Goal: Task Accomplishment & Management: Manage account settings

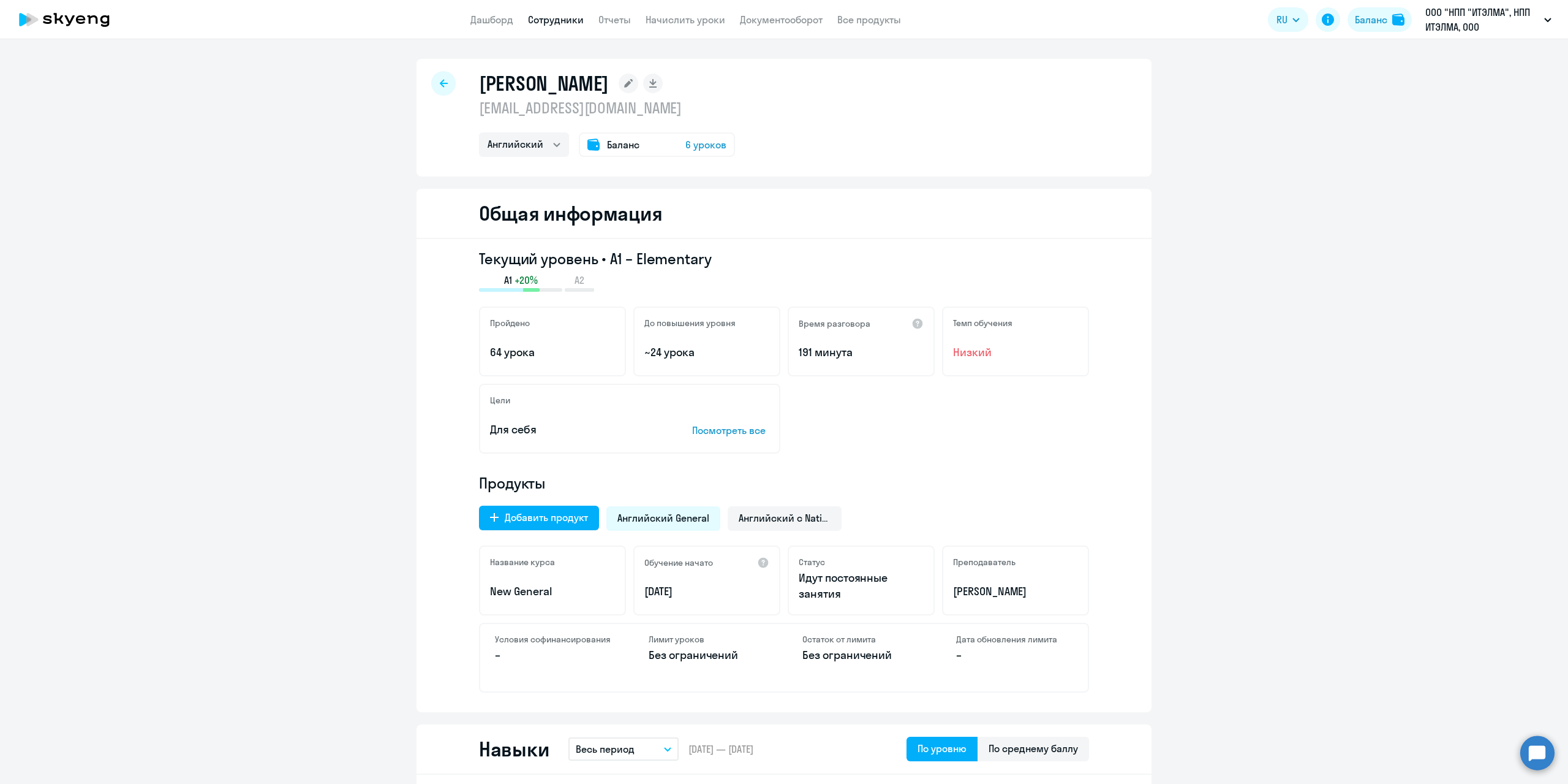
select select "english"
click at [554, 19] on link "Сотрудники" at bounding box center [555, 20] width 56 height 12
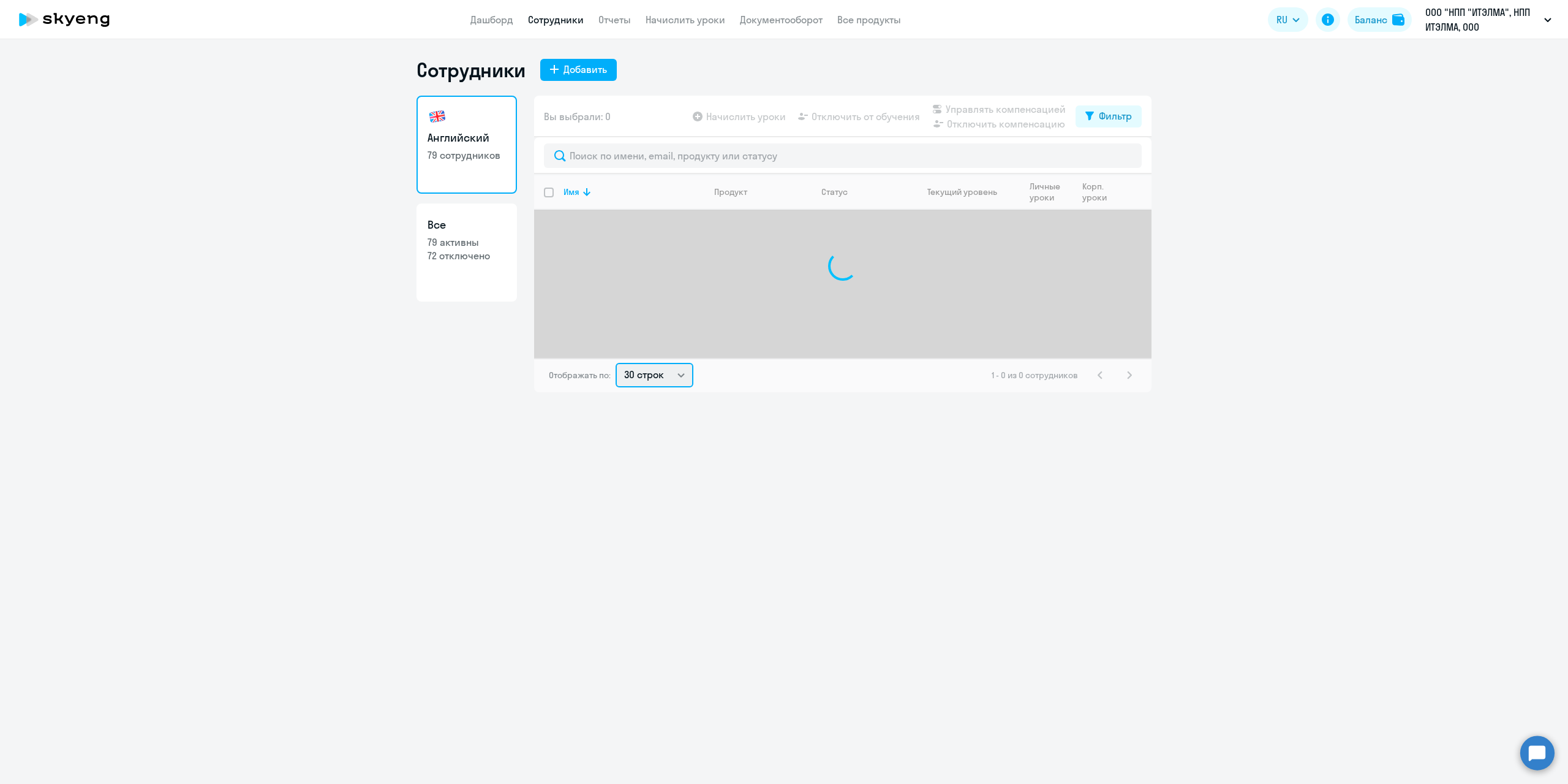
click at [657, 378] on select "30 строк 50 строк 100 строк" at bounding box center [655, 375] width 78 height 25
select select "100"
click at [616, 363] on select "30 строк 50 строк 100 строк" at bounding box center [655, 375] width 78 height 25
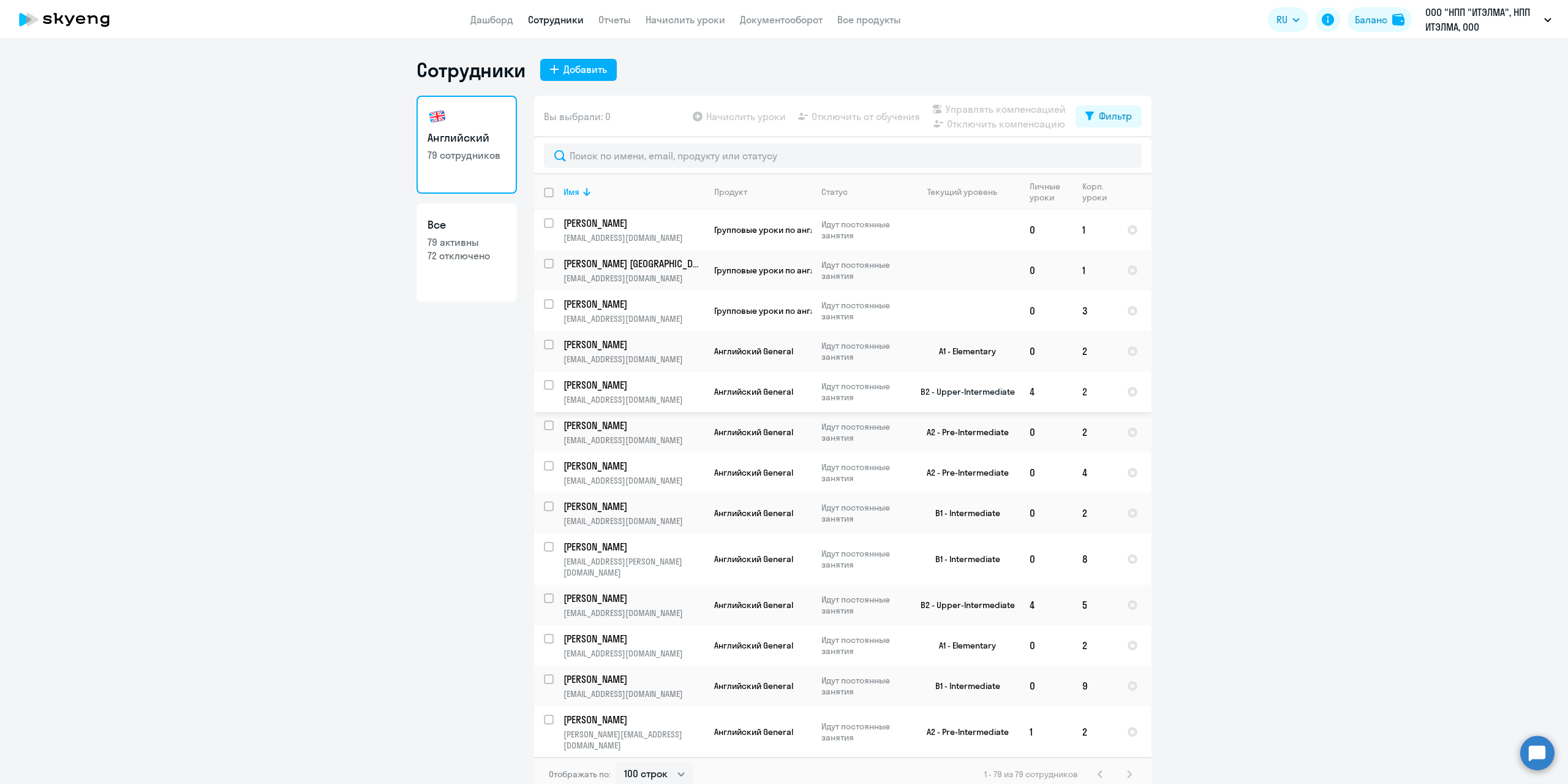
click at [652, 386] on p "[PERSON_NAME]" at bounding box center [633, 384] width 139 height 13
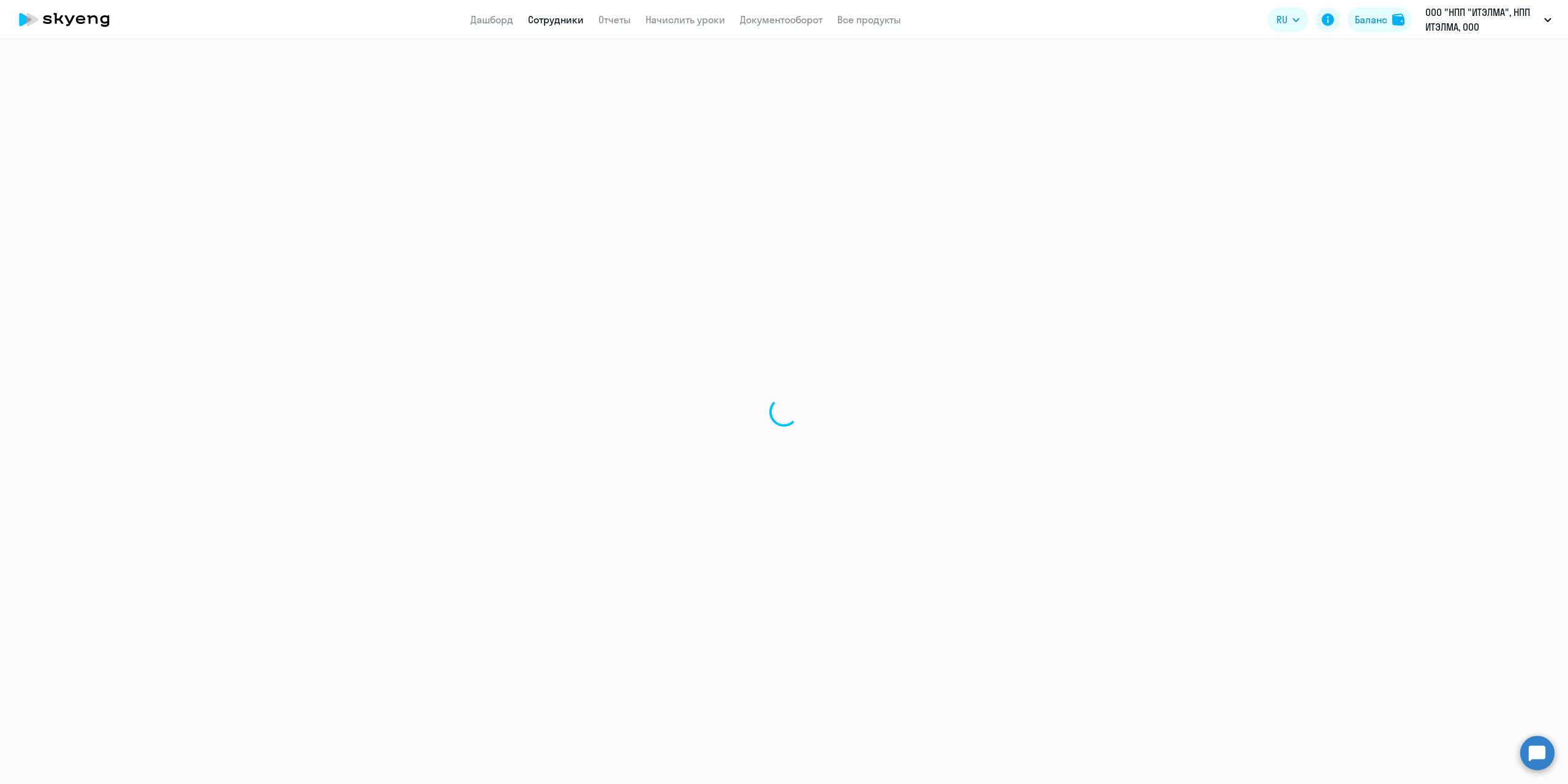
select select "english"
select select "30"
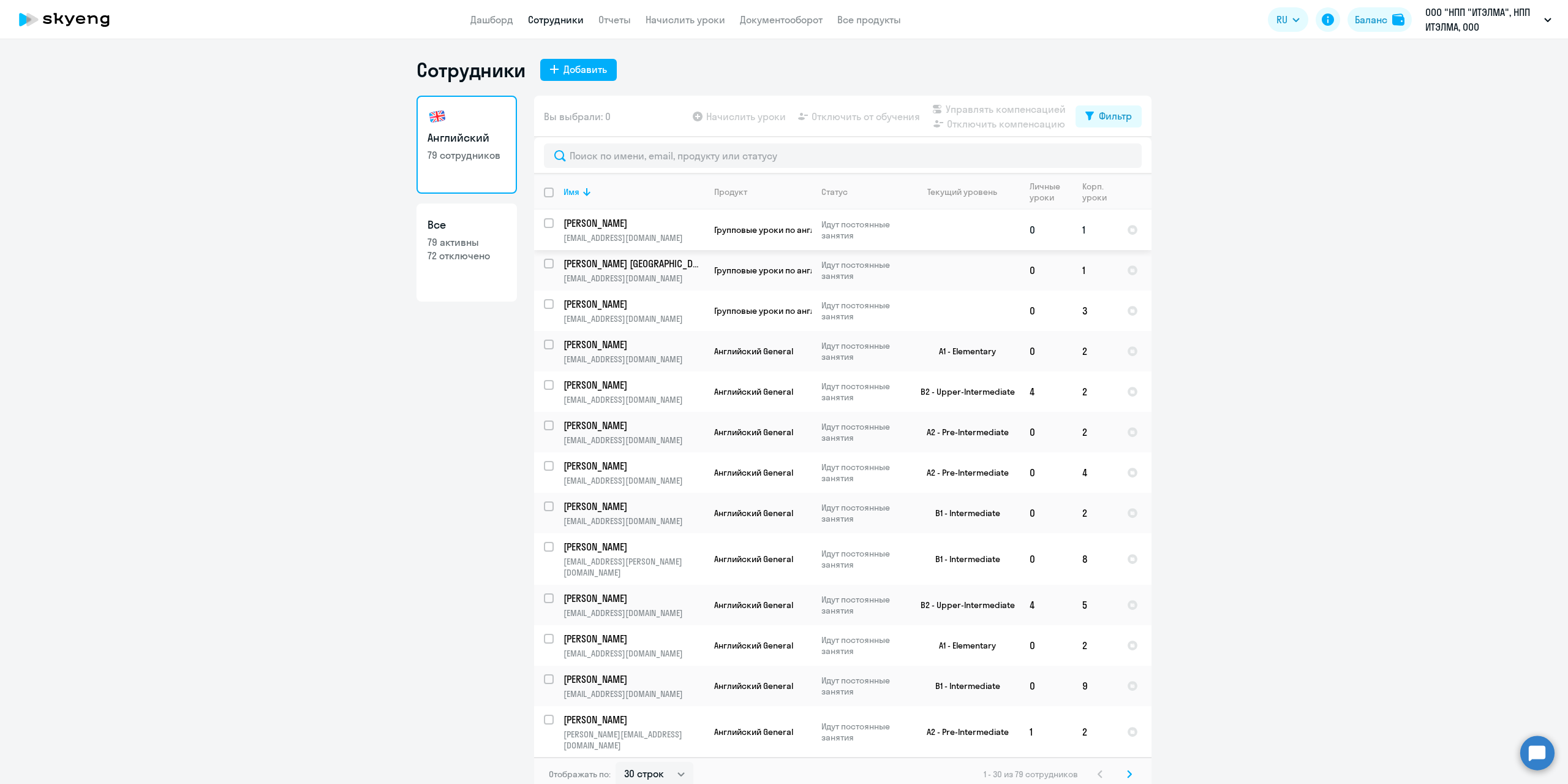
click at [544, 226] on input "select row 42139079" at bounding box center [556, 230] width 25 height 25
checkbox input "true"
click at [545, 265] on input "select row 42139108" at bounding box center [556, 271] width 25 height 25
click at [544, 266] on input "deselect row 42139108" at bounding box center [556, 271] width 25 height 25
checkbox input "false"
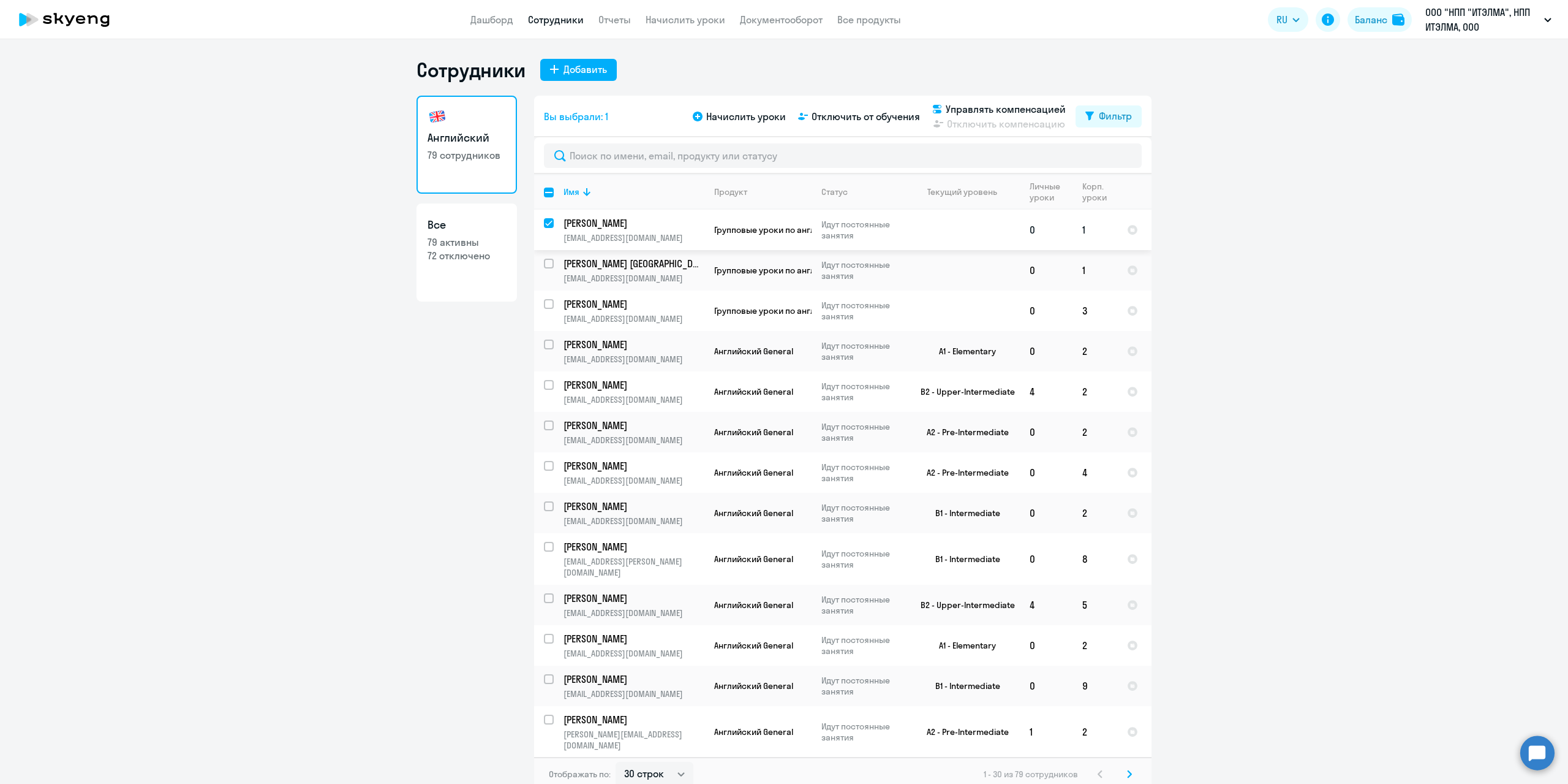
click at [544, 220] on input "deselect row 42139079" at bounding box center [556, 230] width 25 height 25
click at [545, 224] on input "select row 42139079" at bounding box center [556, 230] width 25 height 25
checkbox input "true"
click at [545, 263] on input "select row 42139108" at bounding box center [556, 271] width 25 height 25
checkbox input "true"
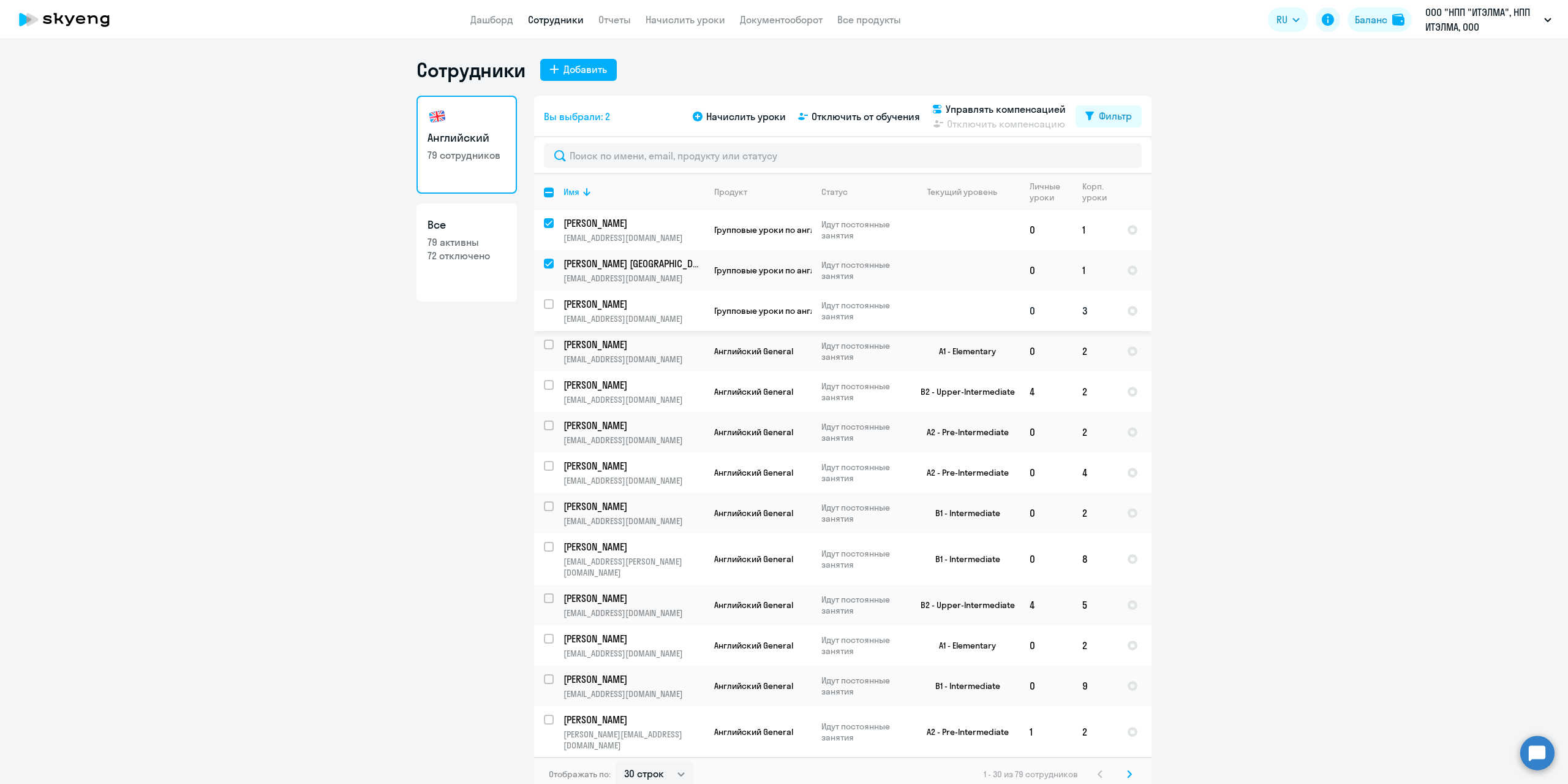
click at [544, 305] on input "select row 42173650" at bounding box center [556, 311] width 25 height 25
checkbox input "true"
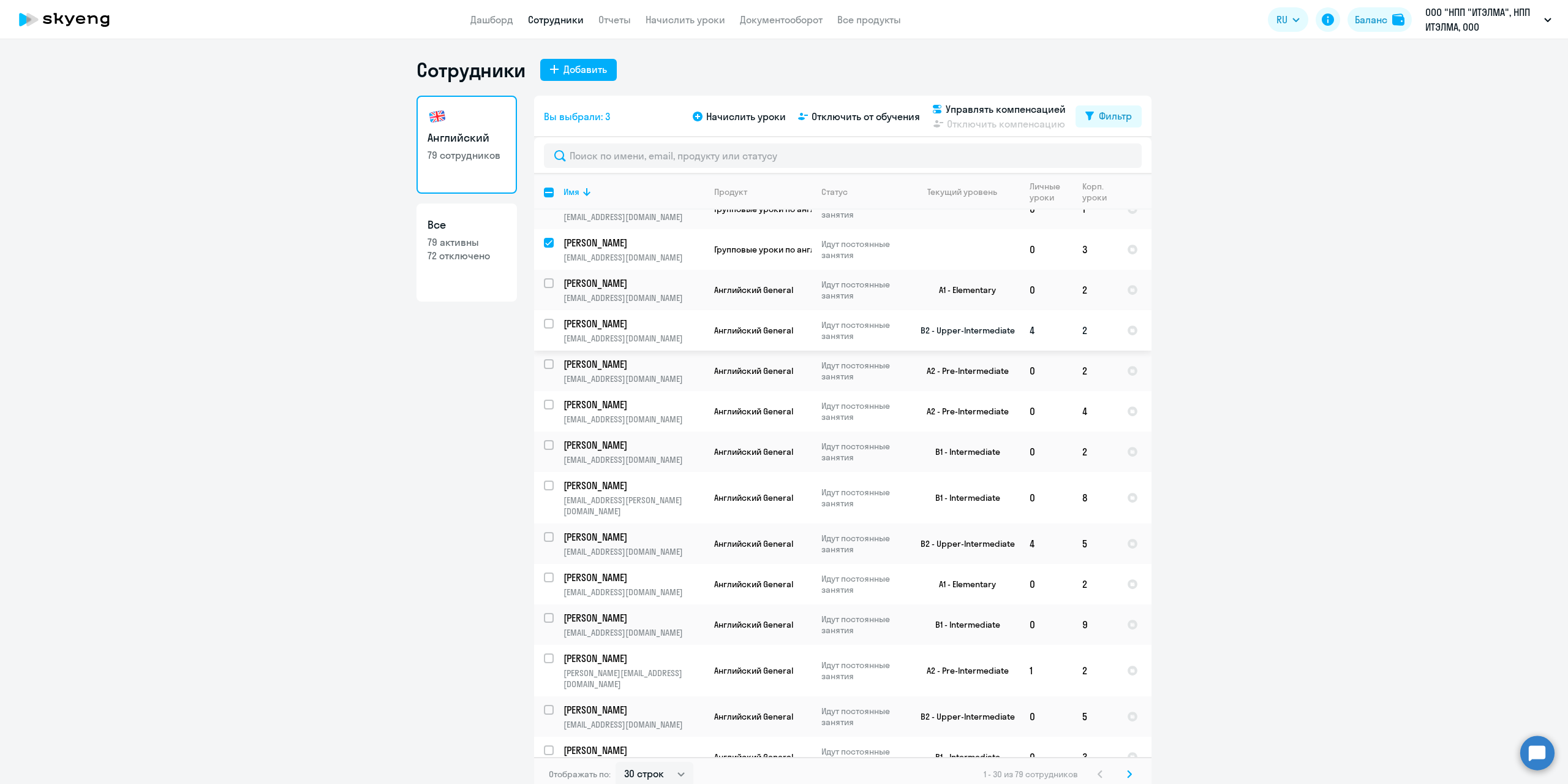
click at [544, 324] on input "select row 5579887" at bounding box center [556, 332] width 25 height 25
checkbox input "true"
click at [544, 444] on input "select row 37790898" at bounding box center [556, 452] width 25 height 25
checkbox input "true"
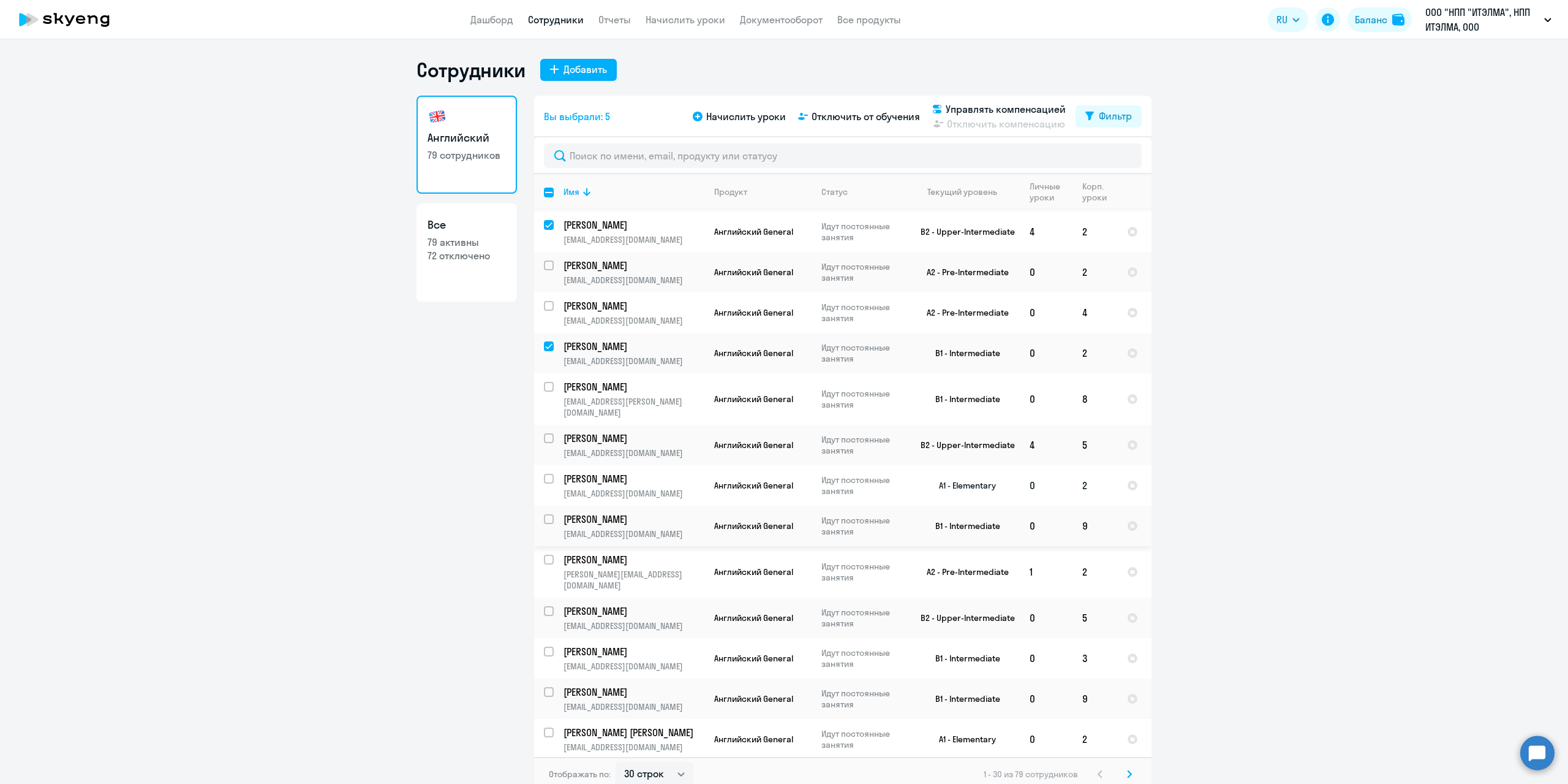
scroll to position [184, 0]
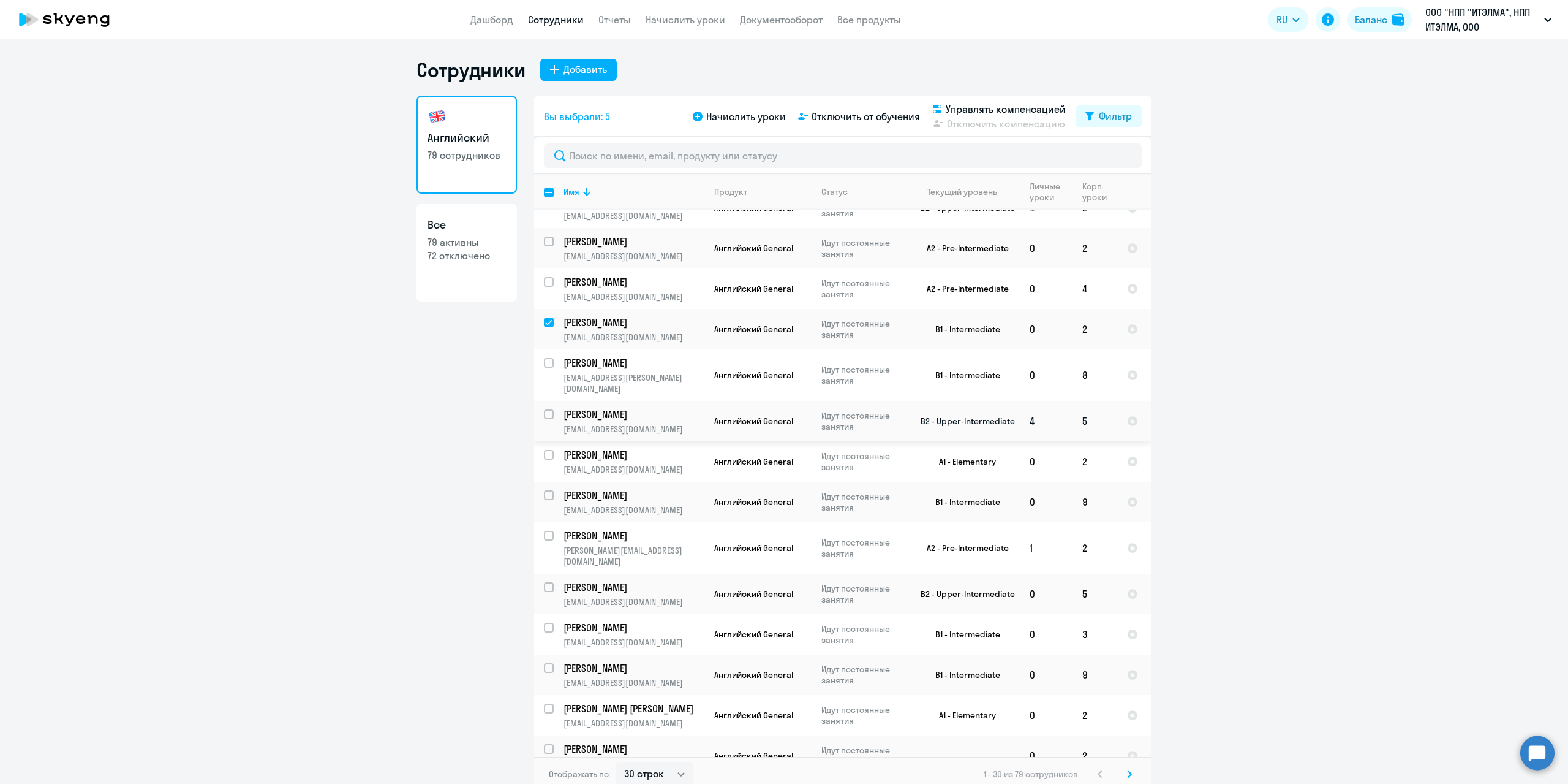
click at [544, 410] on input "select row 11673167" at bounding box center [556, 422] width 25 height 25
checkbox input "true"
click at [547, 450] on input "select row 39545085" at bounding box center [556, 462] width 25 height 25
checkbox input "true"
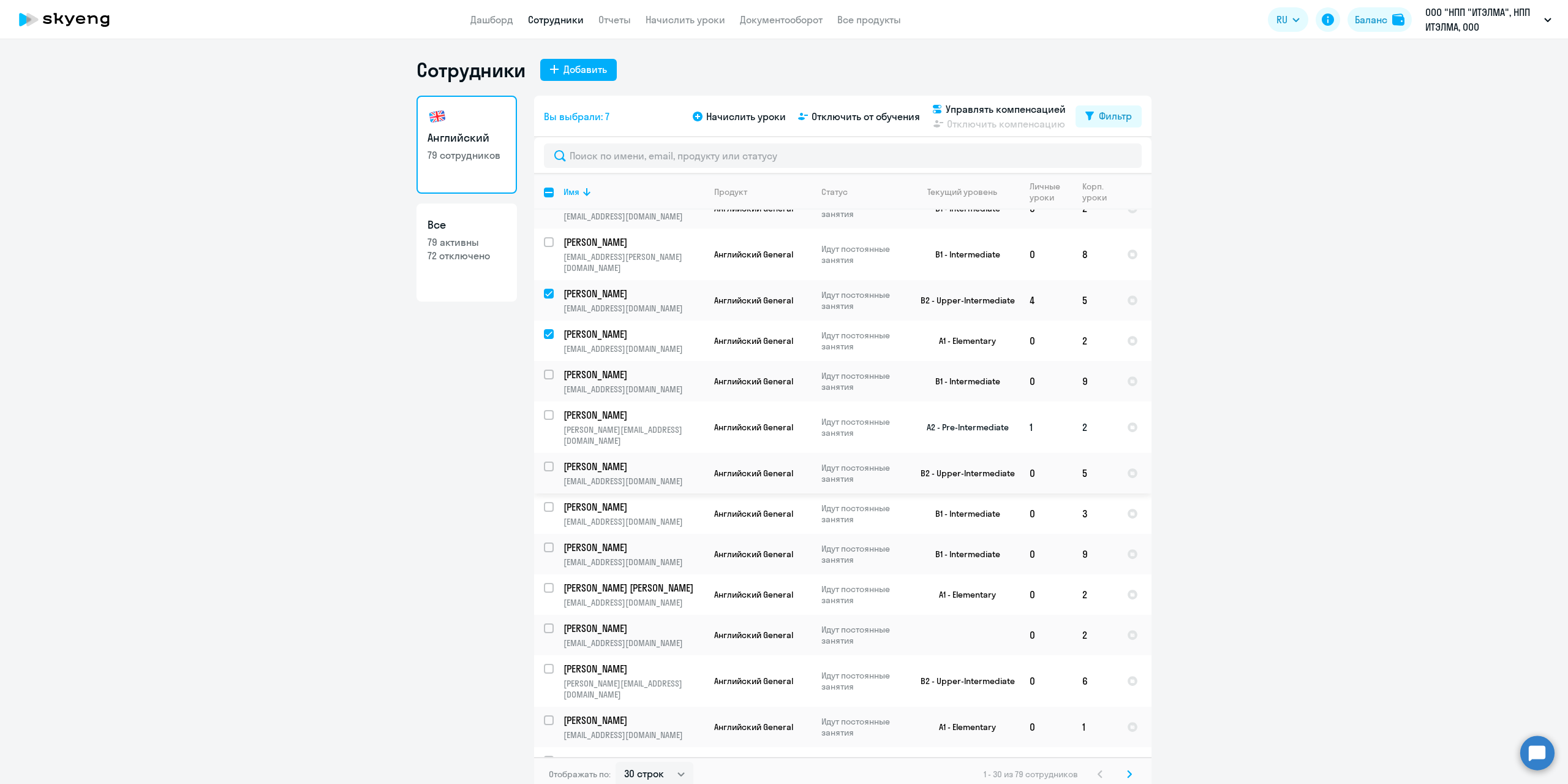
scroll to position [307, 0]
click at [545, 368] on input "select row 11443854" at bounding box center [556, 380] width 25 height 25
checkbox input "true"
click at [544, 408] on input "select row 13880690" at bounding box center [556, 420] width 25 height 25
checkbox input "true"
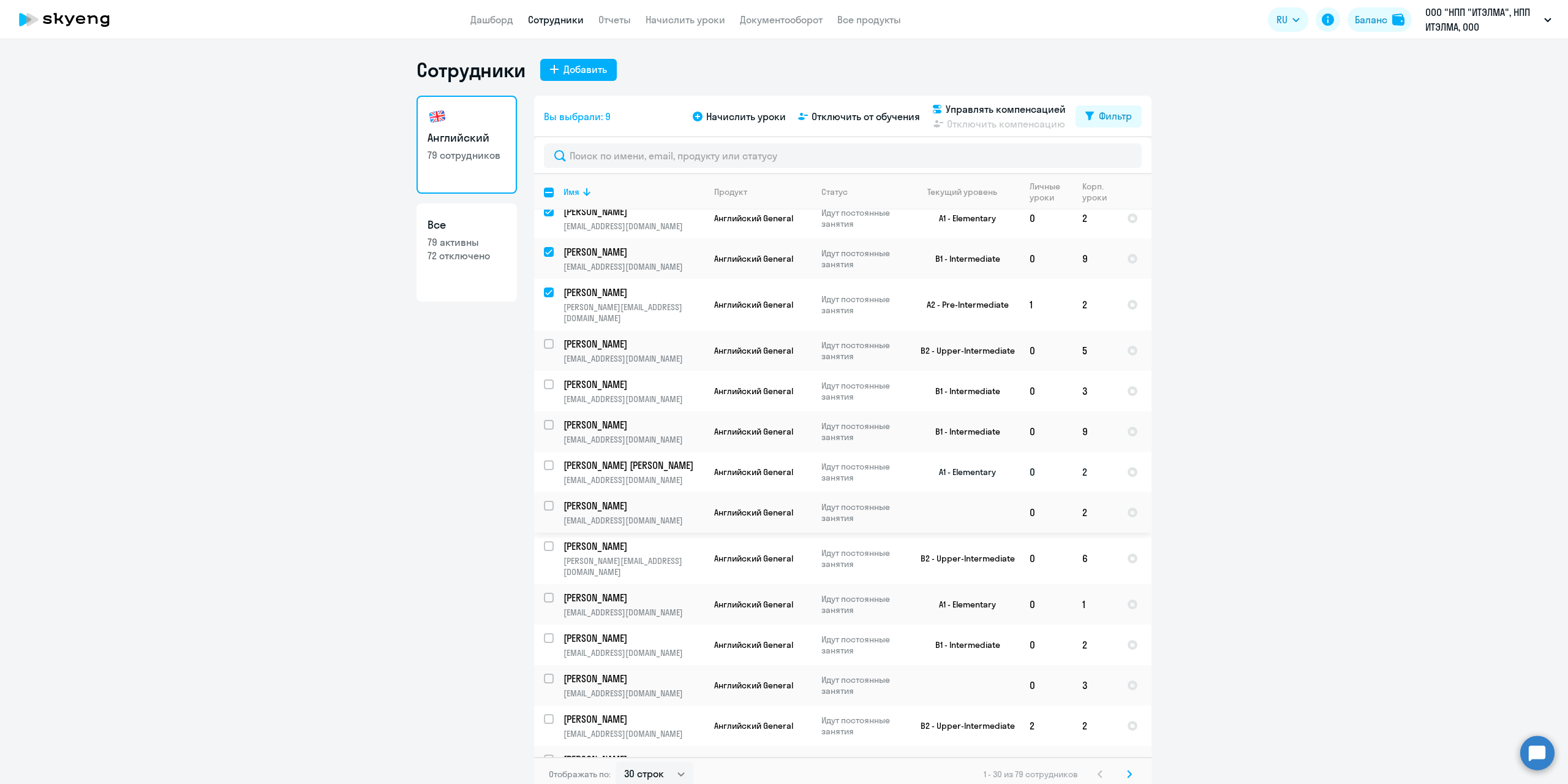
scroll to position [429, 0]
click at [544, 459] on input "select row 6526403" at bounding box center [556, 471] width 25 height 25
checkbox input "true"
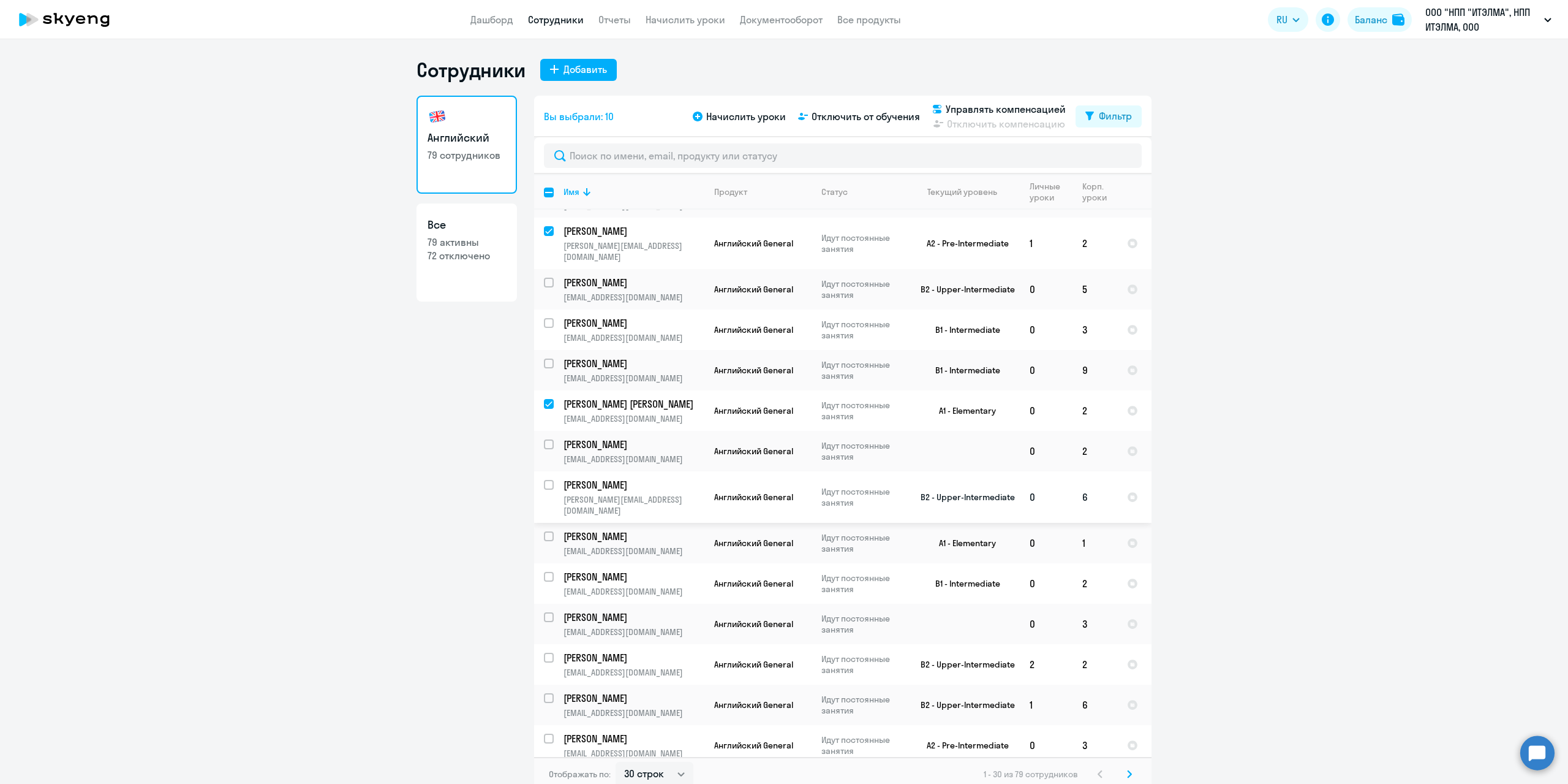
scroll to position [491, 0]
click at [546, 530] on input "select row 37789516" at bounding box center [556, 542] width 25 height 25
checkbox input "true"
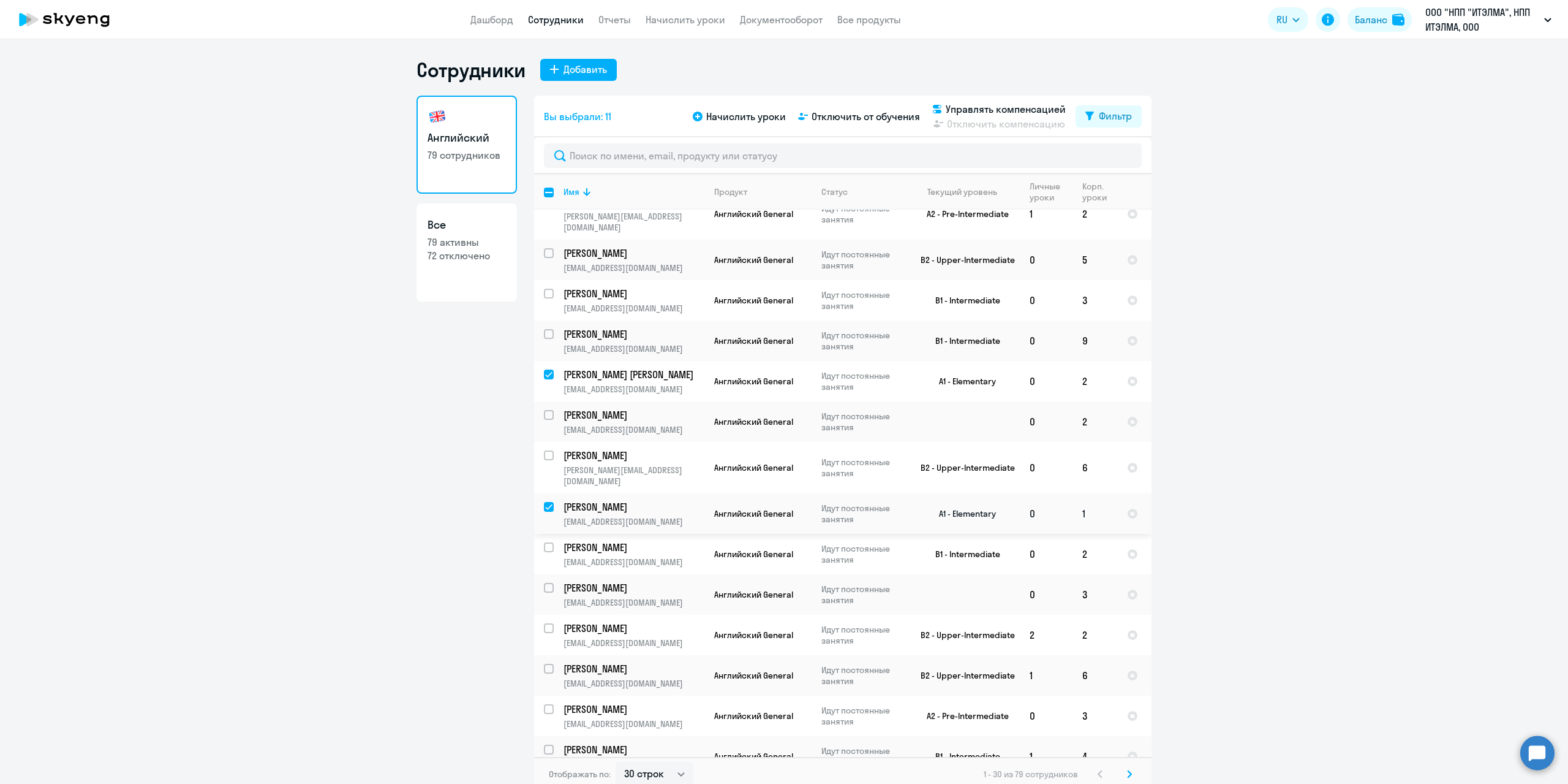
scroll to position [551, 0]
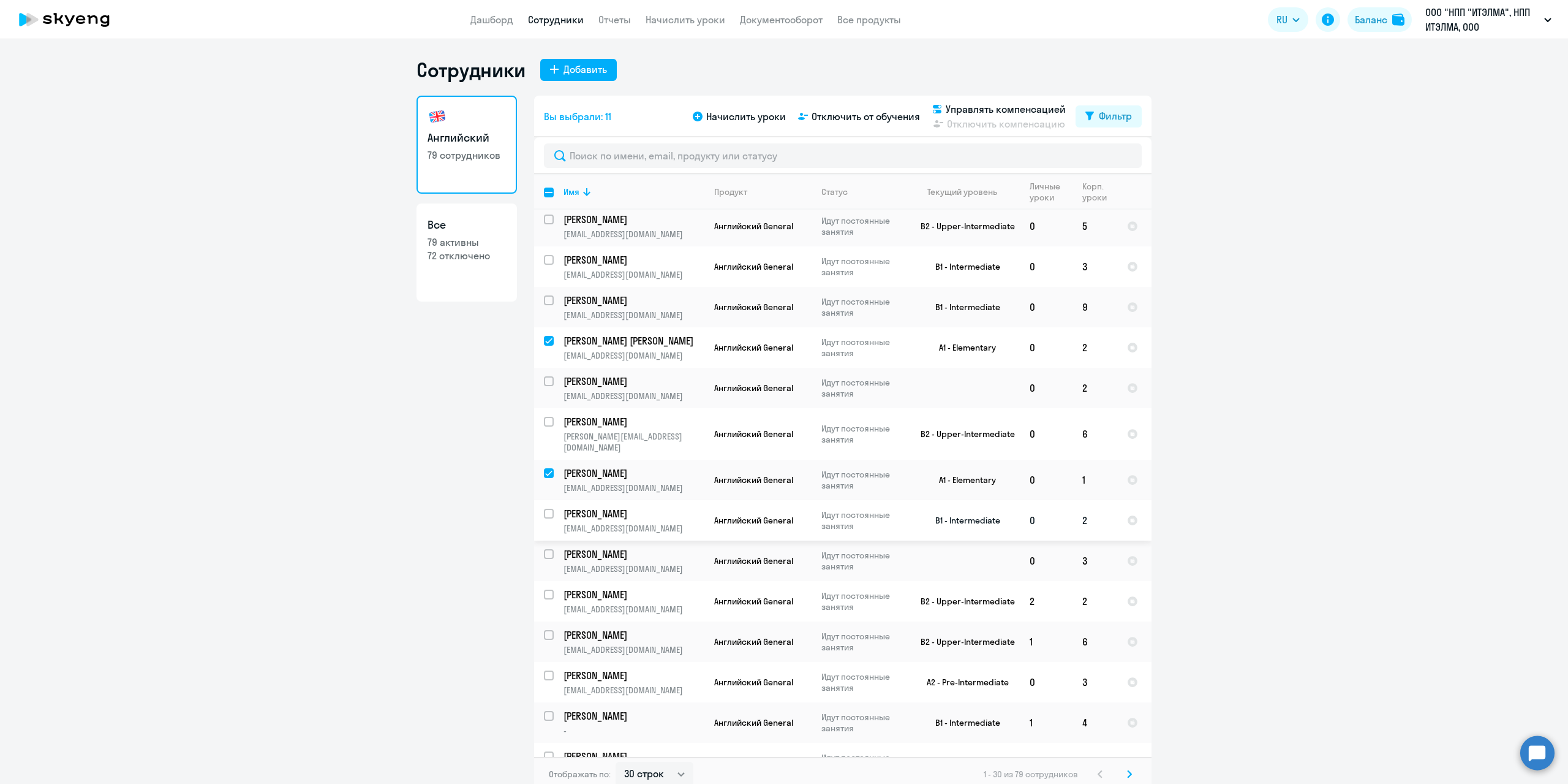
click at [545, 508] on input "select row 38582444" at bounding box center [556, 521] width 25 height 25
checkbox input "true"
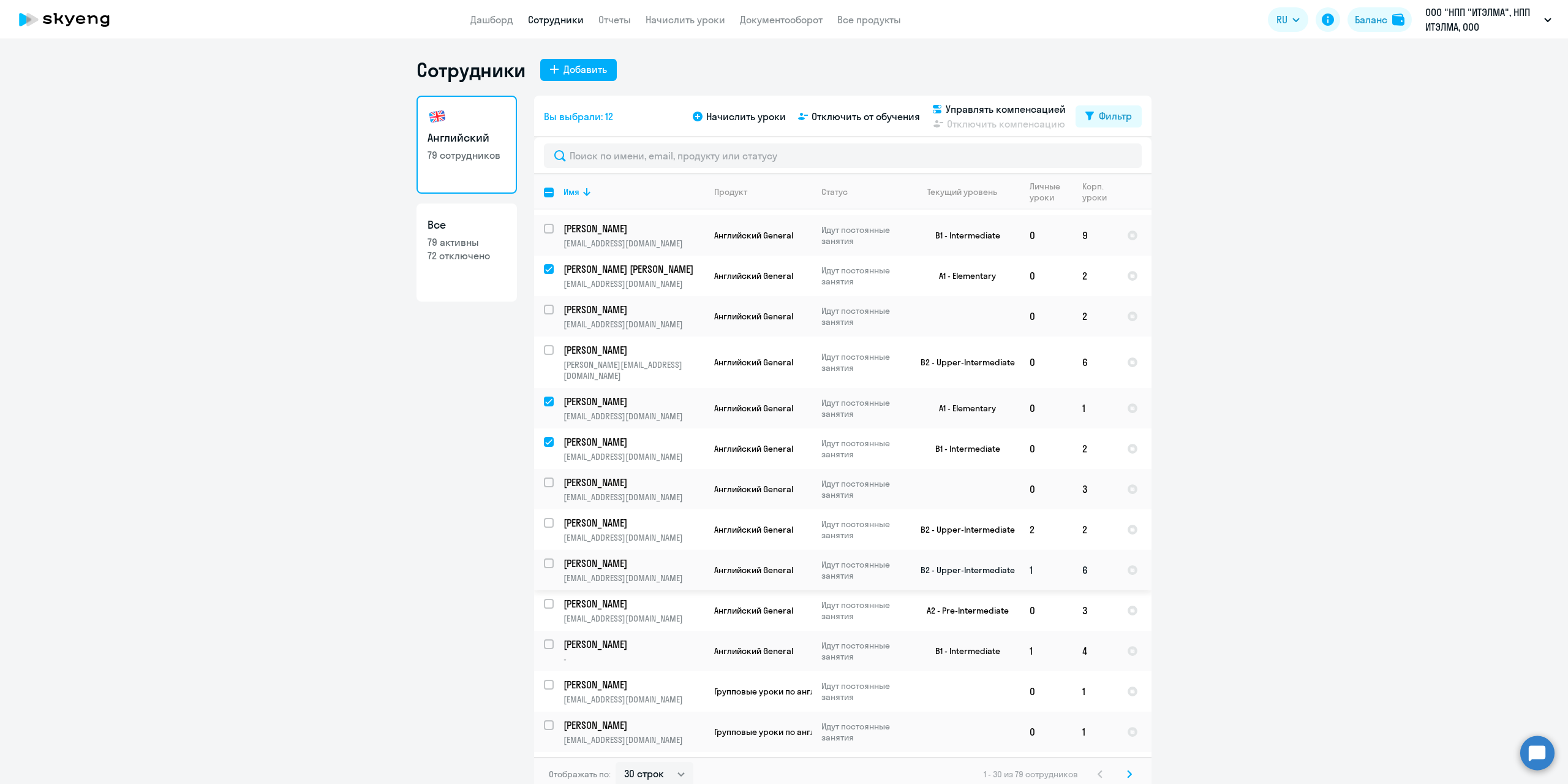
scroll to position [666, 0]
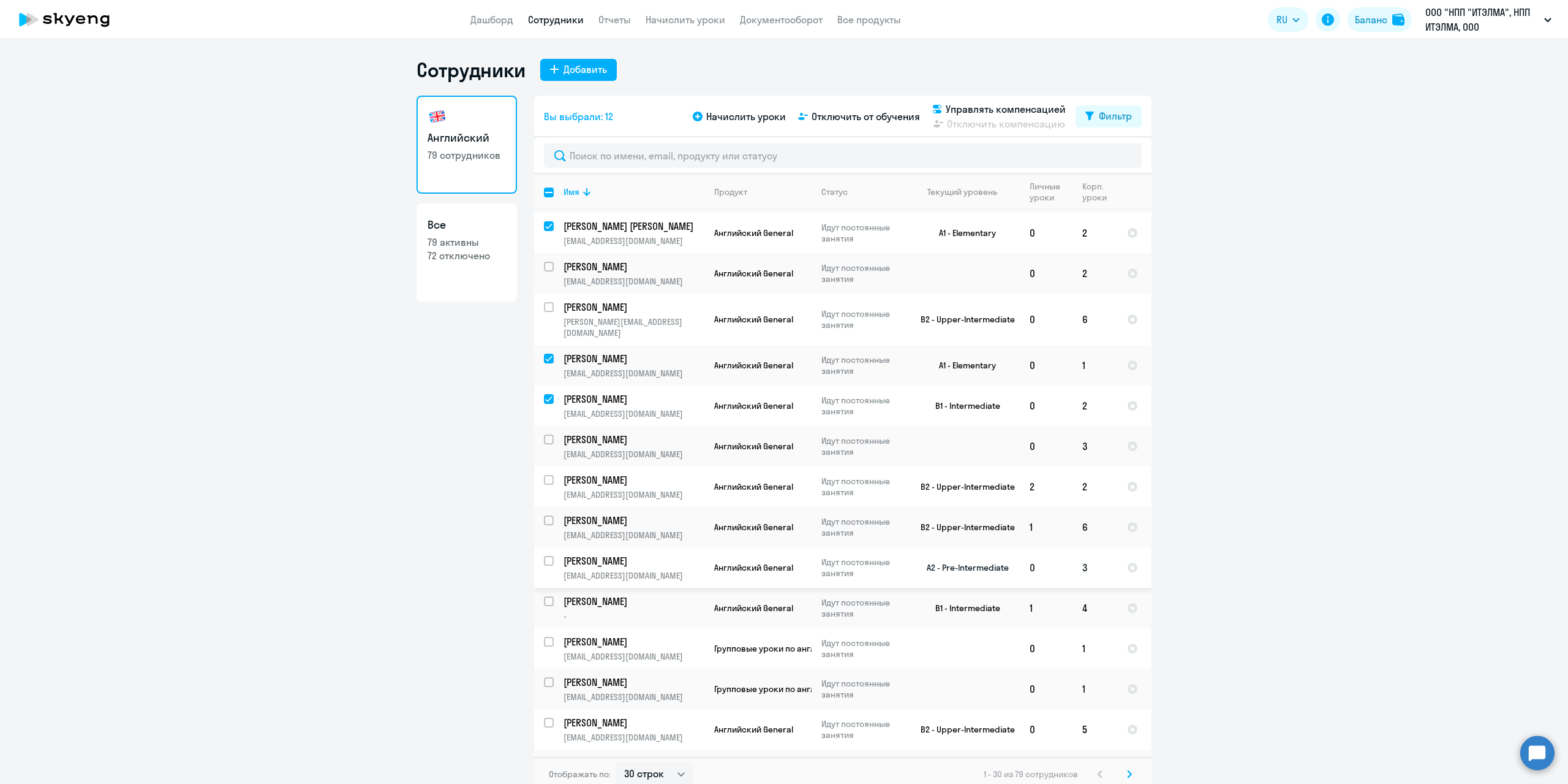
click at [544, 556] on input "select row 30775909" at bounding box center [556, 568] width 25 height 25
checkbox input "true"
click at [544, 596] on input "select row 24973471" at bounding box center [556, 609] width 25 height 25
checkbox input "true"
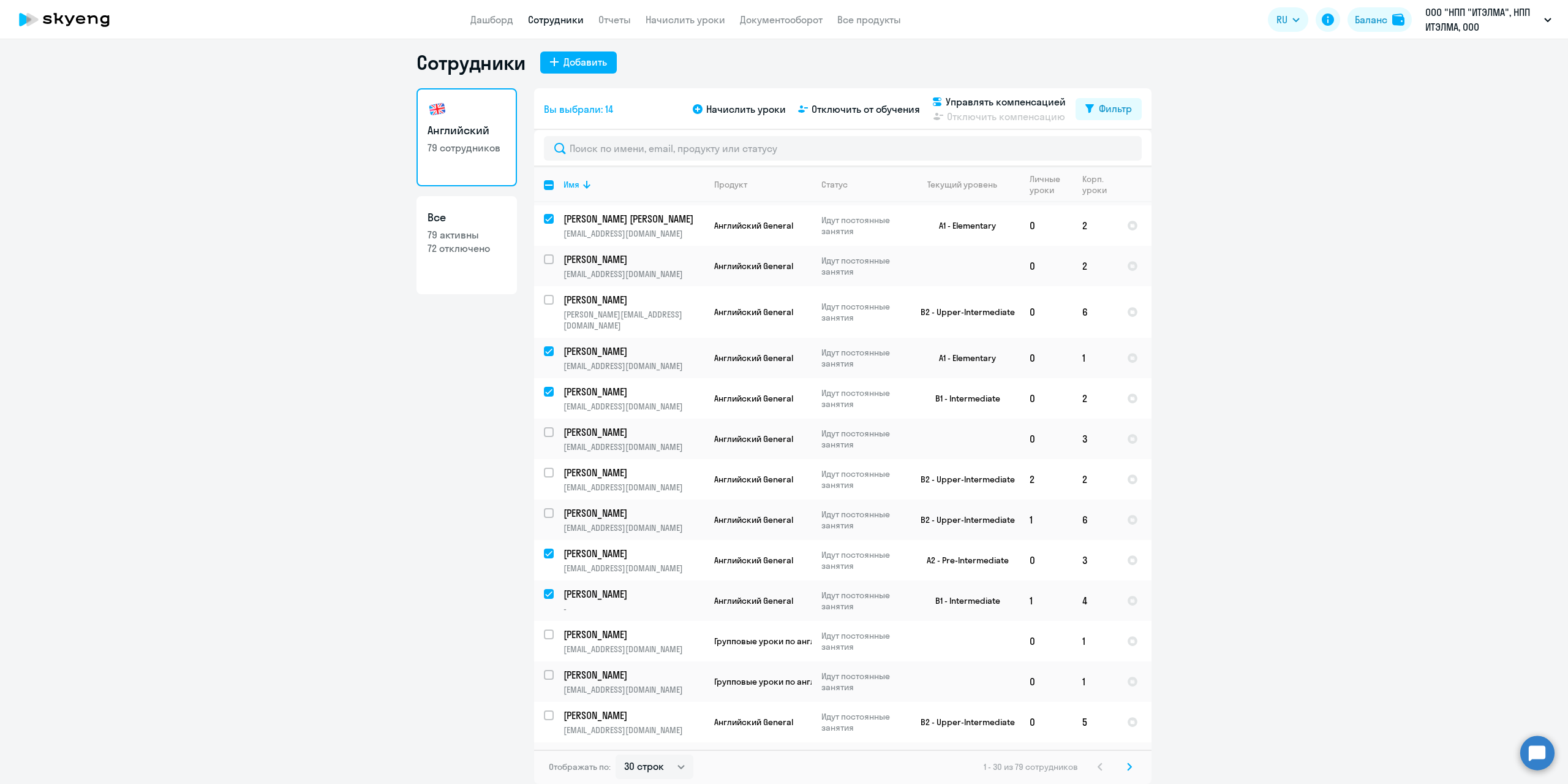
click at [1362, 519] on ng-component "Сотрудники Добавить Английский 79 сотрудников Все 79 активны 72 отключено Вы вы…" at bounding box center [784, 417] width 1568 height 733
click at [668, 772] on select "30 строк 50 строк 100 строк" at bounding box center [655, 767] width 78 height 25
select select "100"
click at [616, 755] on select "30 строк 50 строк 100 строк" at bounding box center [655, 767] width 78 height 25
checkbox input "false"
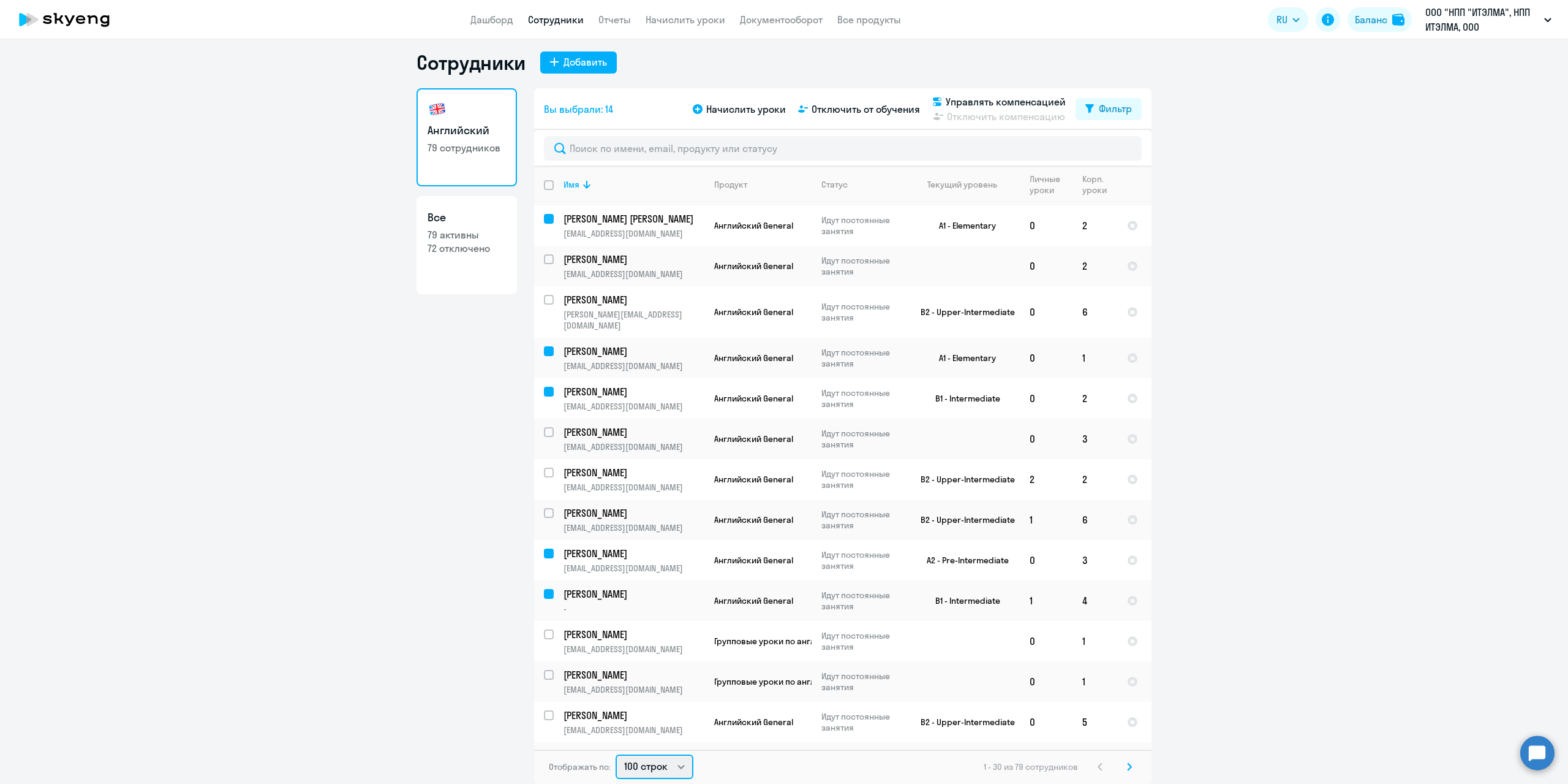
checkbox input "false"
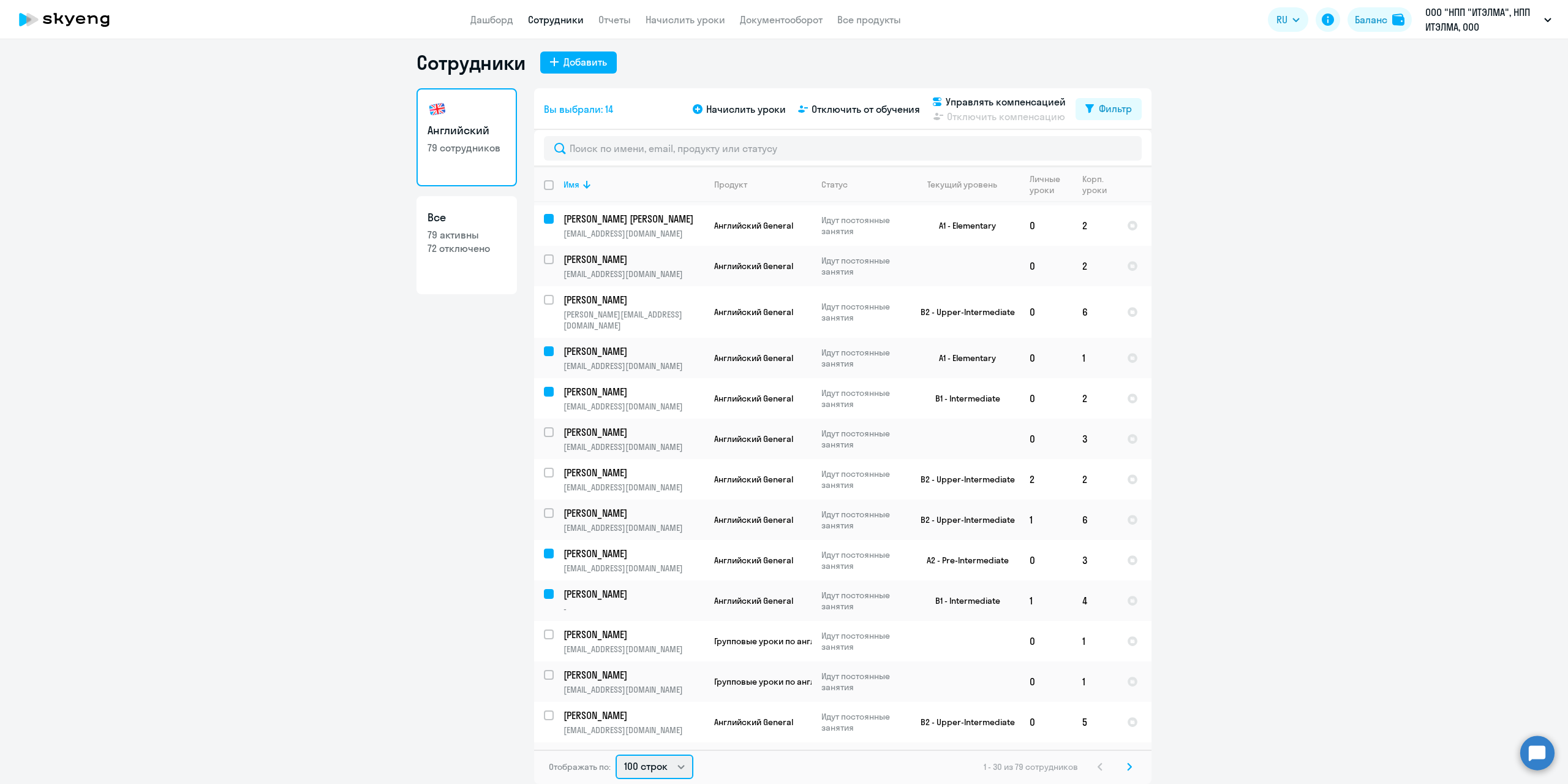
checkbox input "false"
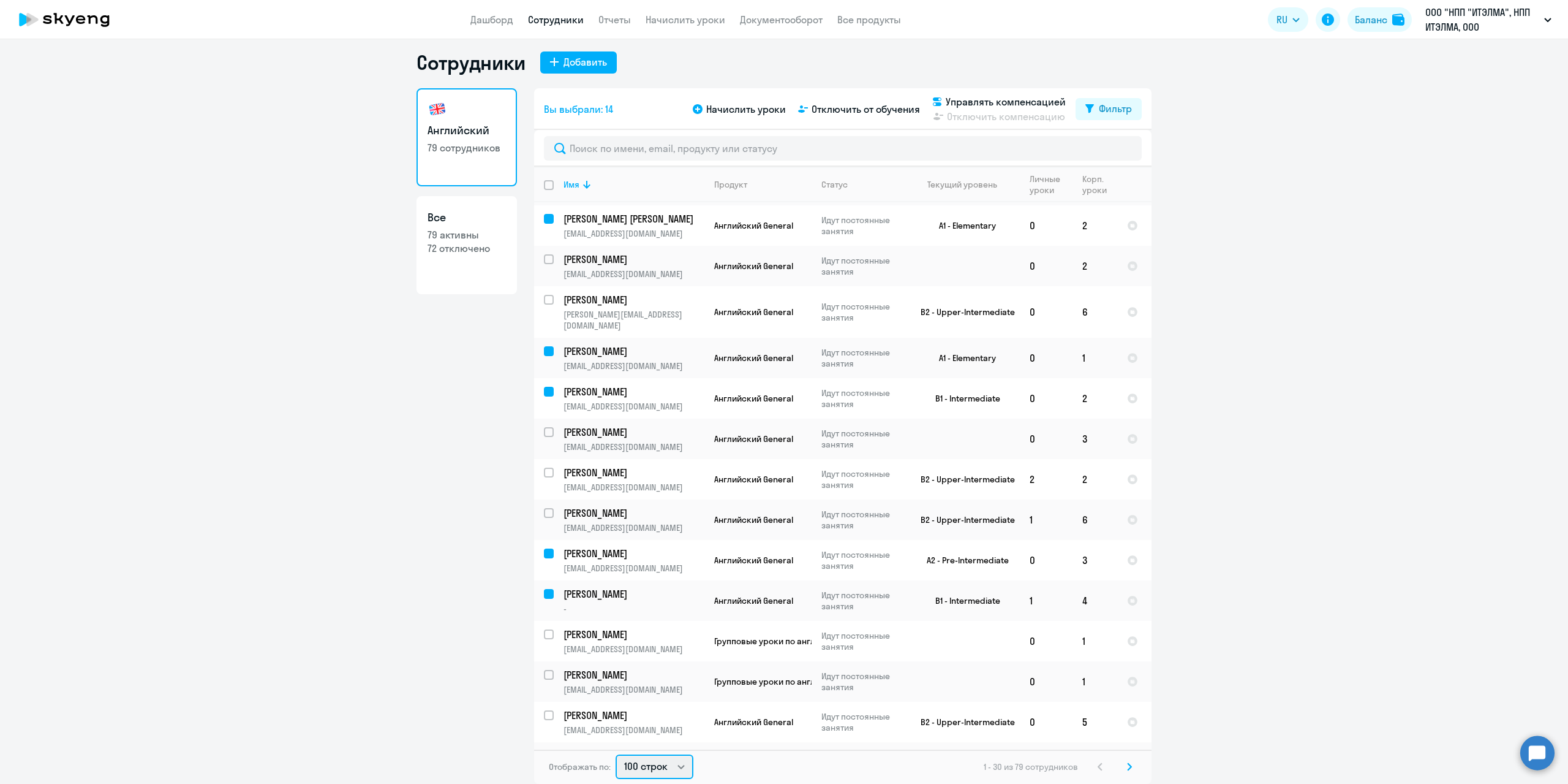
checkbox input "false"
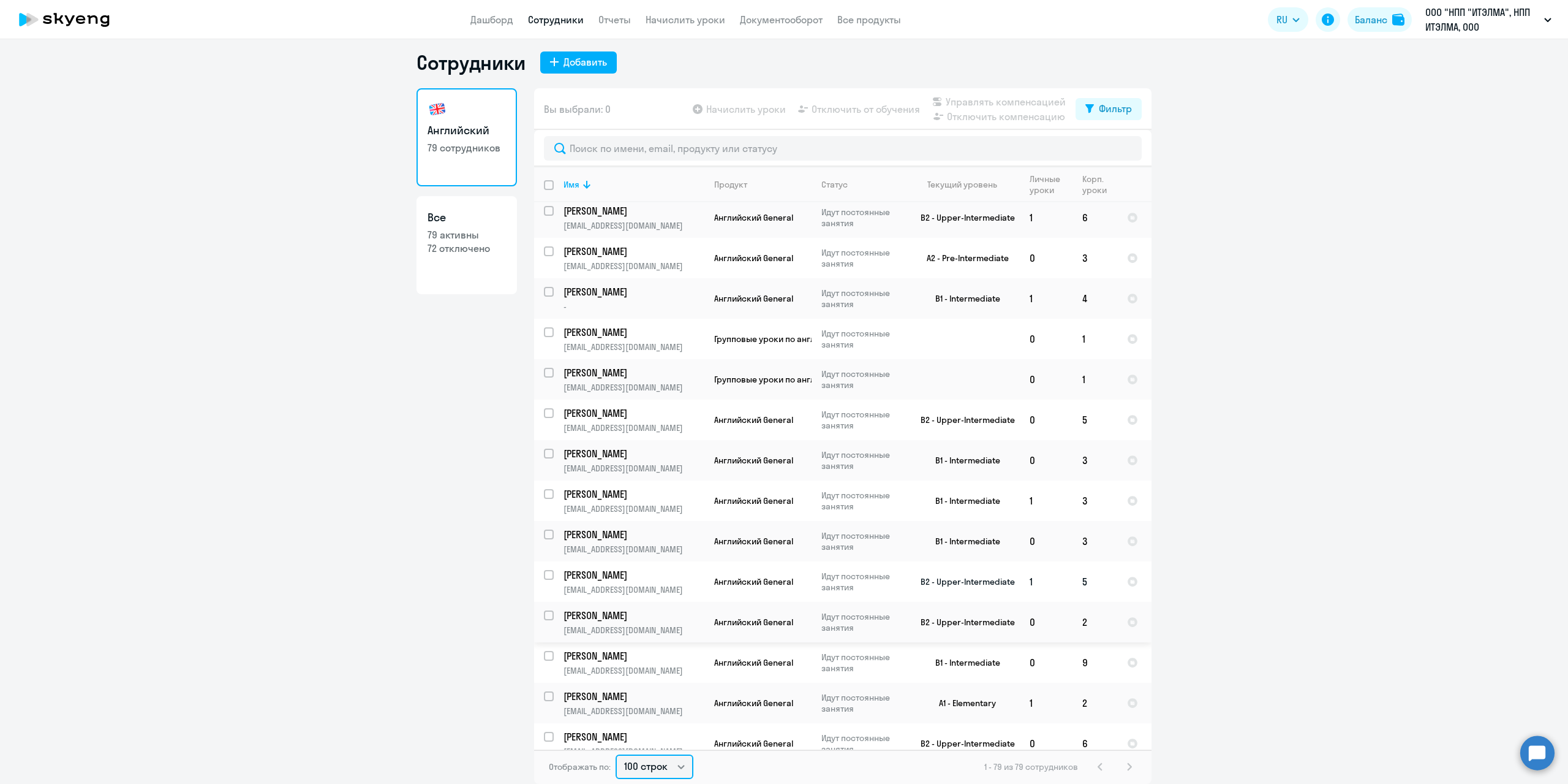
scroll to position [980, 0]
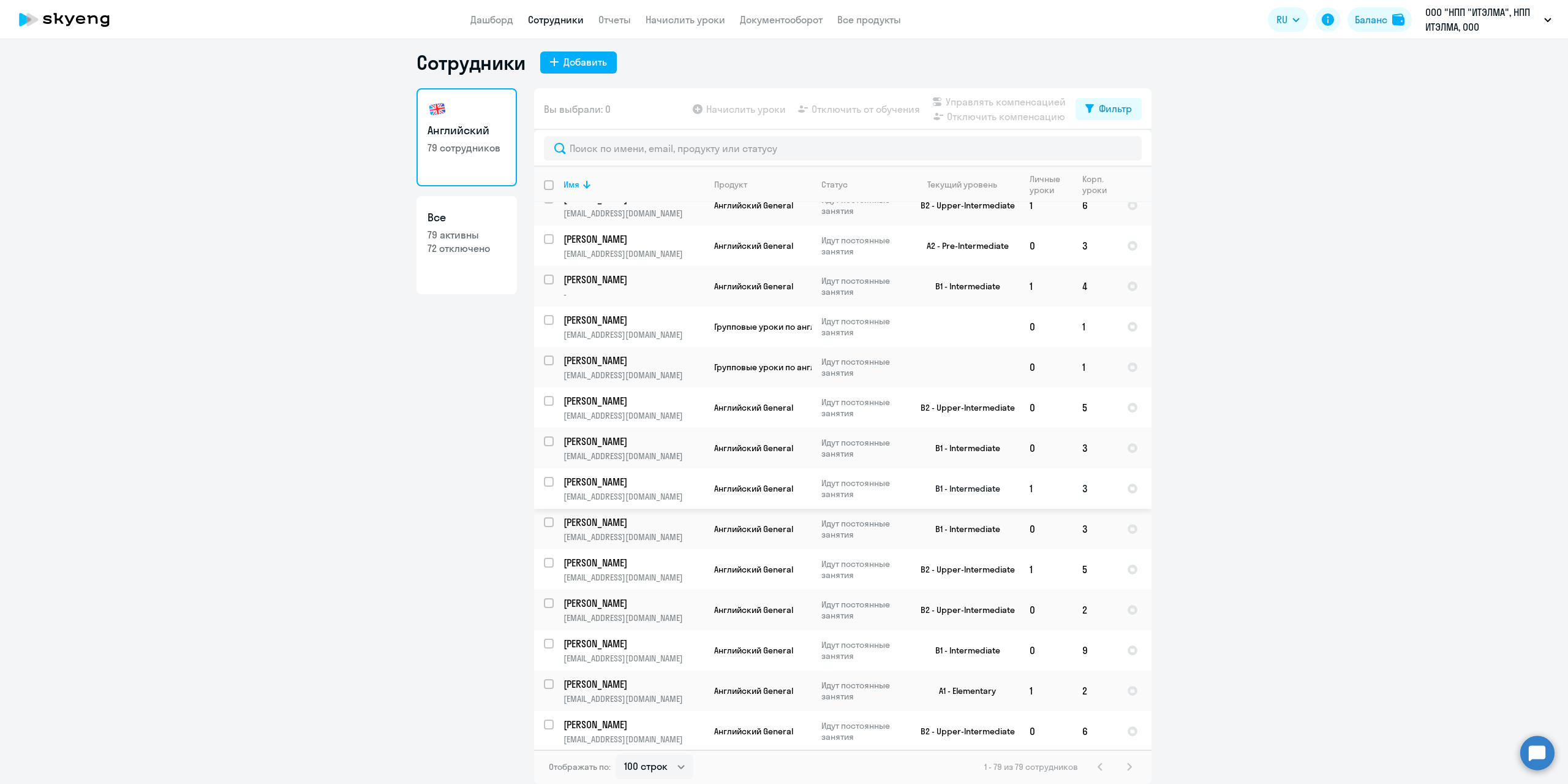
click at [547, 476] on input "select row 14347618" at bounding box center [556, 489] width 25 height 25
checkbox input "true"
click at [545, 638] on input "select row 14584929" at bounding box center [556, 651] width 25 height 25
checkbox input "true"
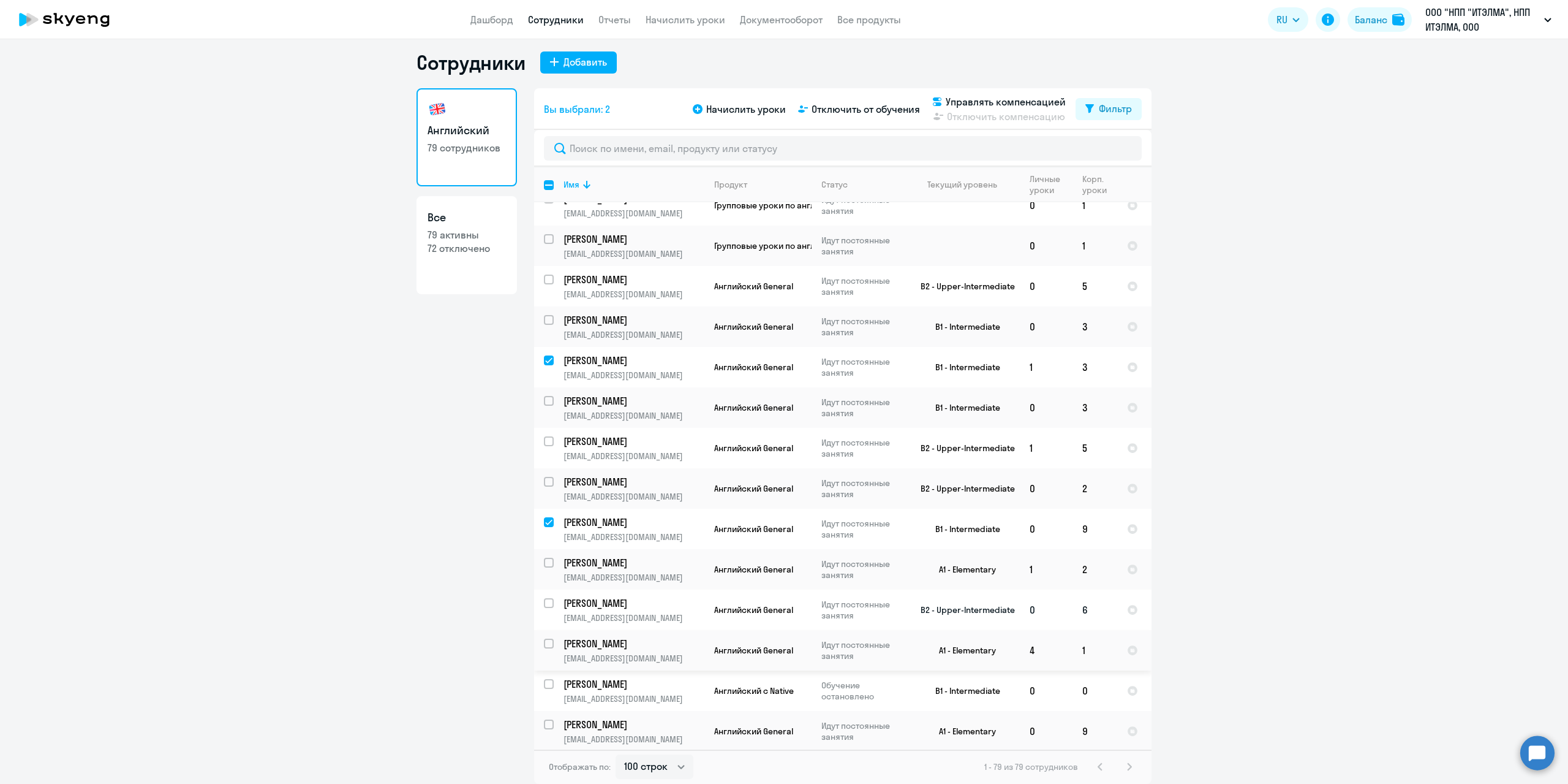
scroll to position [1103, 0]
click at [543, 587] on div at bounding box center [549, 601] width 29 height 29
checkbox input "true"
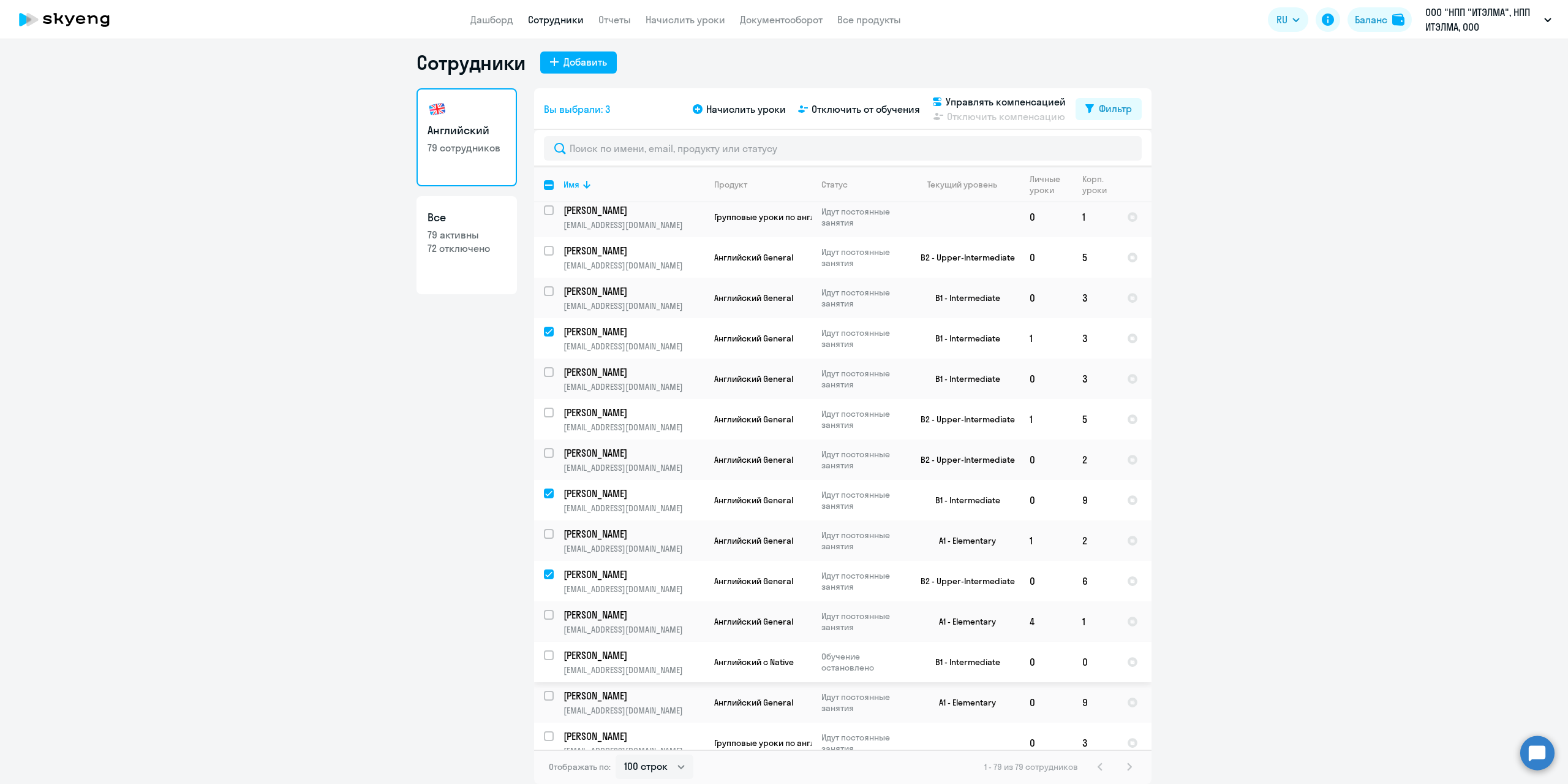
scroll to position [1226, 0]
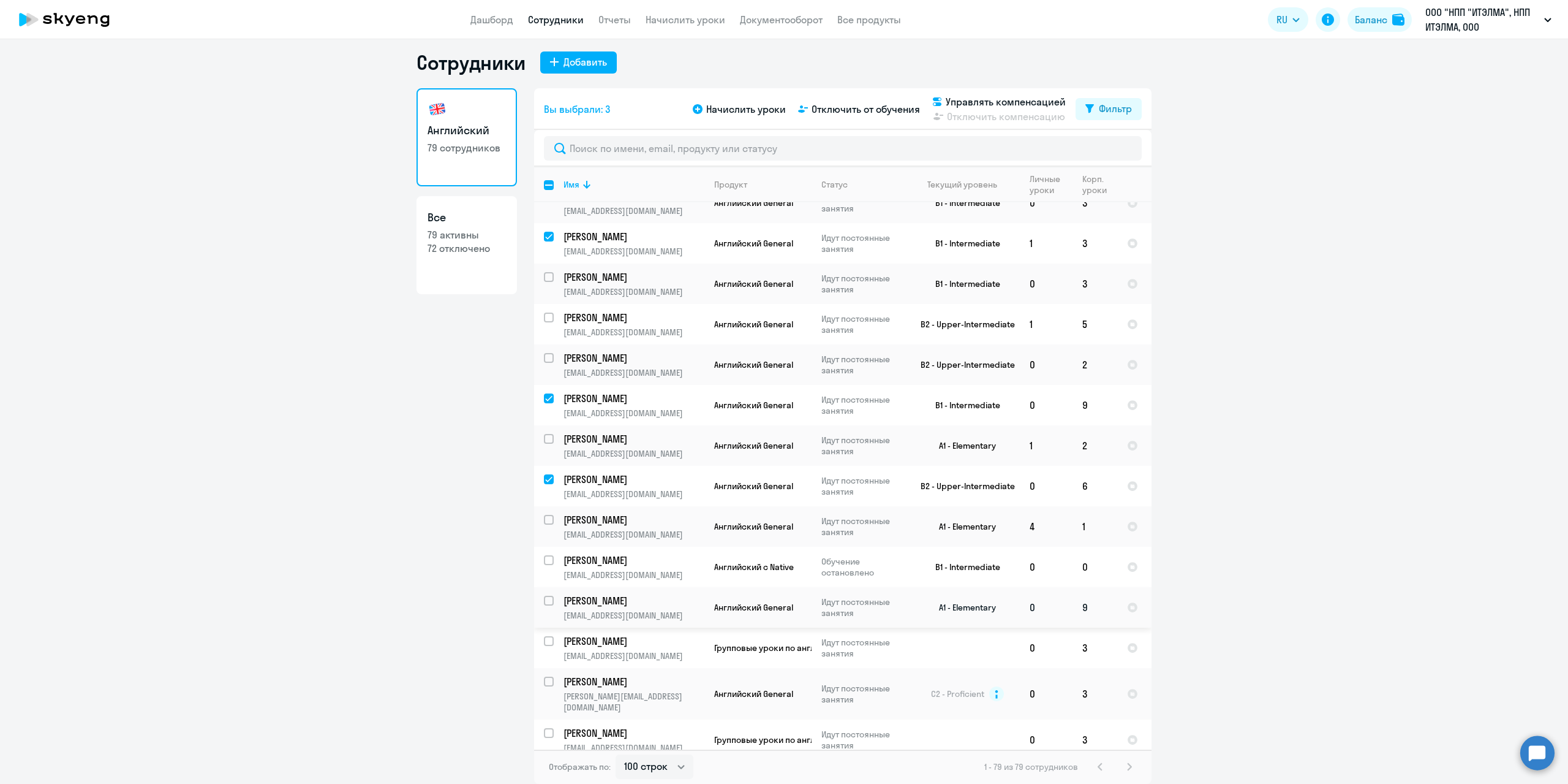
click at [545, 596] on input "select row 37324497" at bounding box center [556, 608] width 25 height 25
checkbox input "true"
click at [544, 769] on input "select row 38729212" at bounding box center [556, 781] width 25 height 25
checkbox input "true"
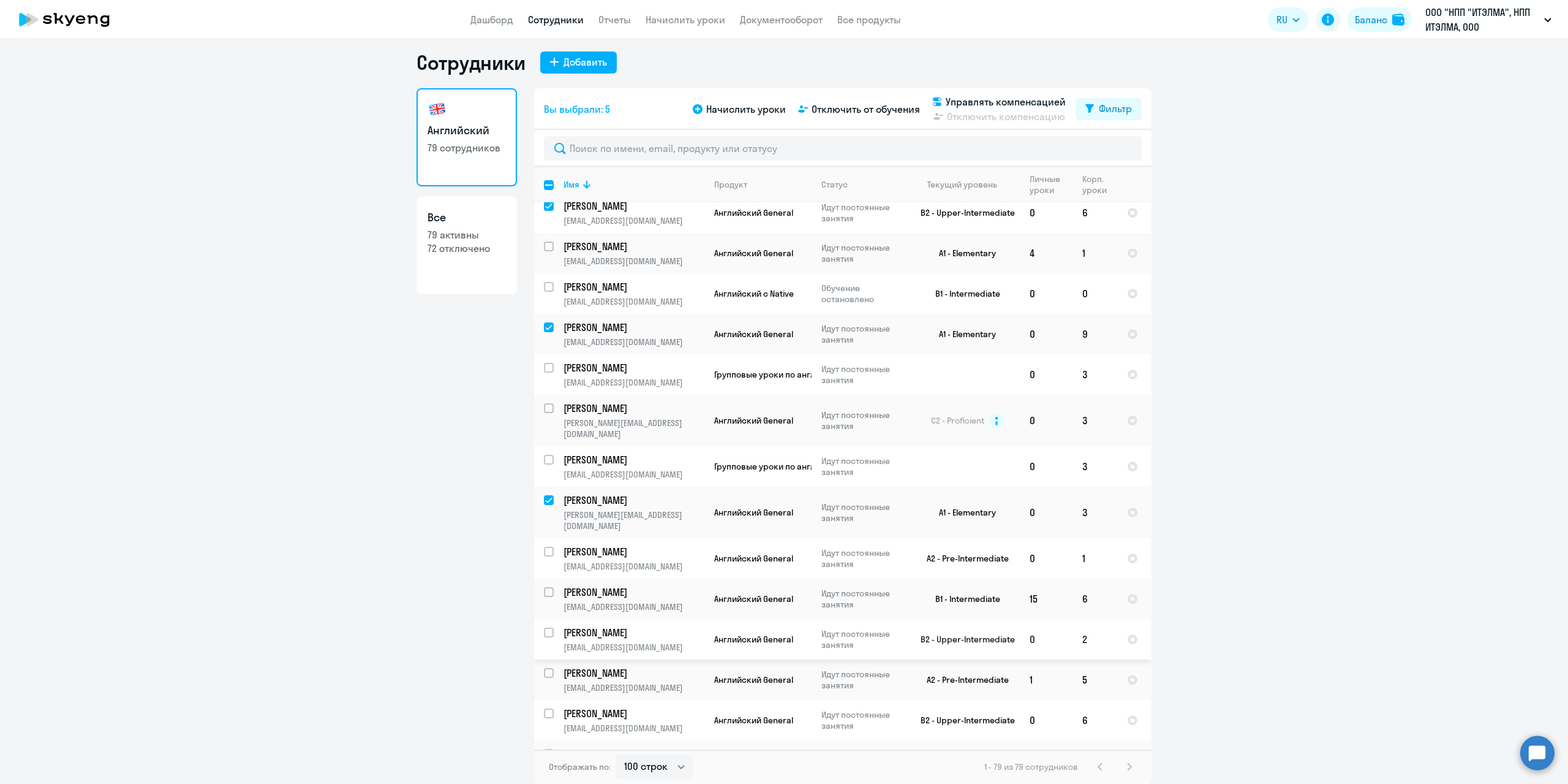
scroll to position [1532, 0]
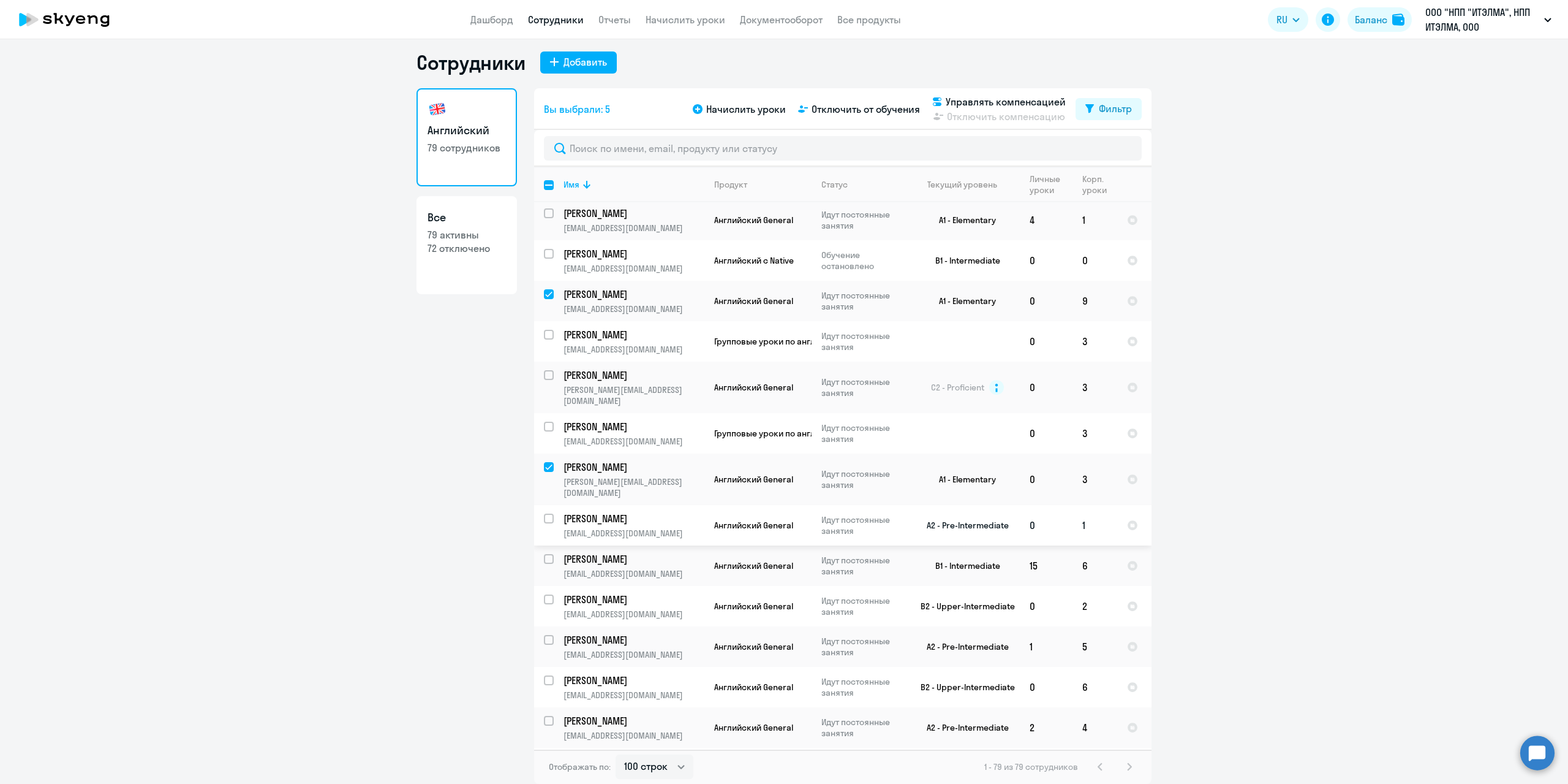
click at [545, 514] on input "select row 39545064" at bounding box center [556, 526] width 25 height 25
checkbox input "true"
click at [553, 627] on td "[PERSON_NAME] [EMAIL_ADDRESS][DOMAIN_NAME]" at bounding box center [629, 647] width 151 height 41
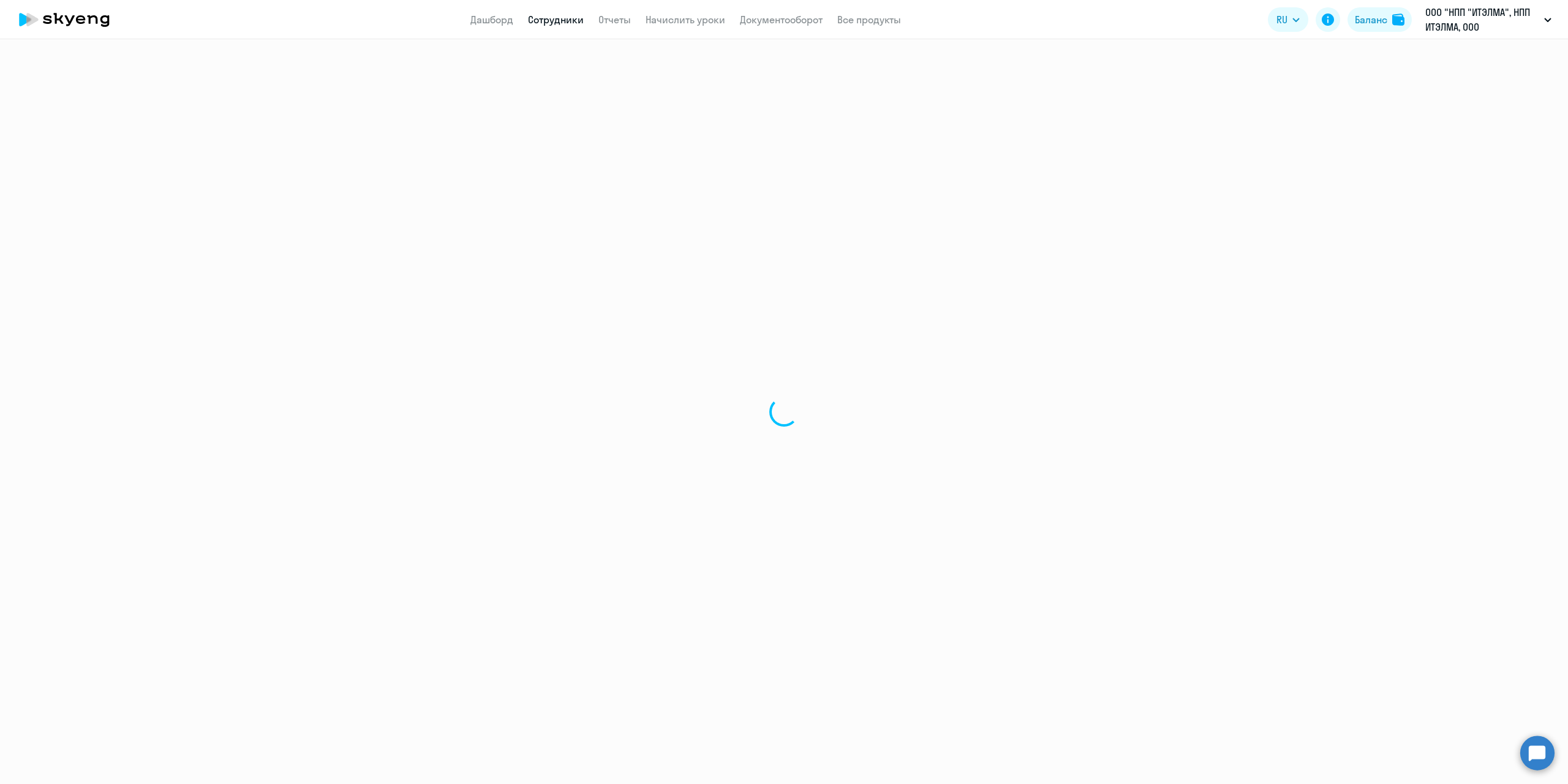
select select "english"
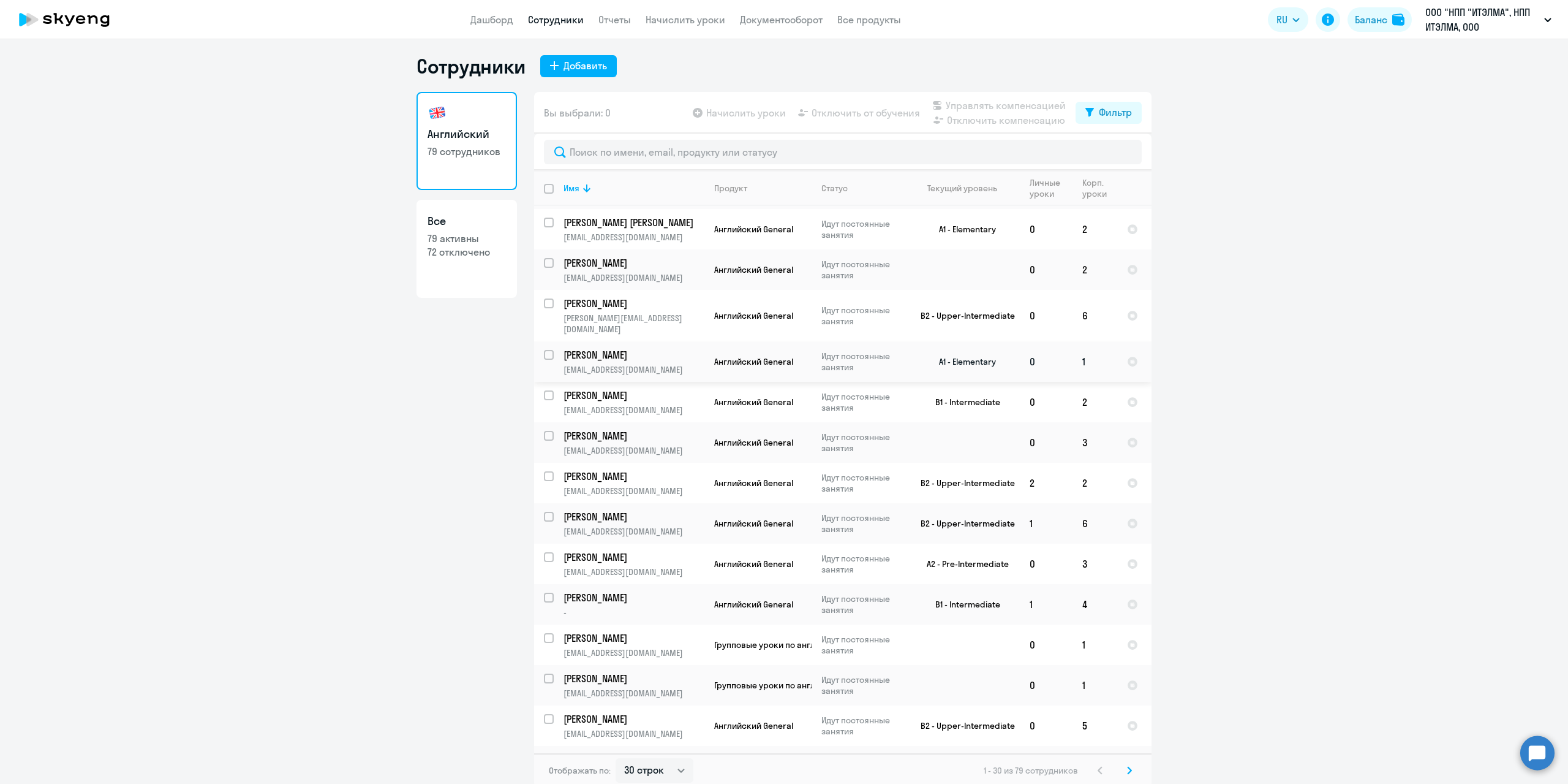
scroll to position [7, 0]
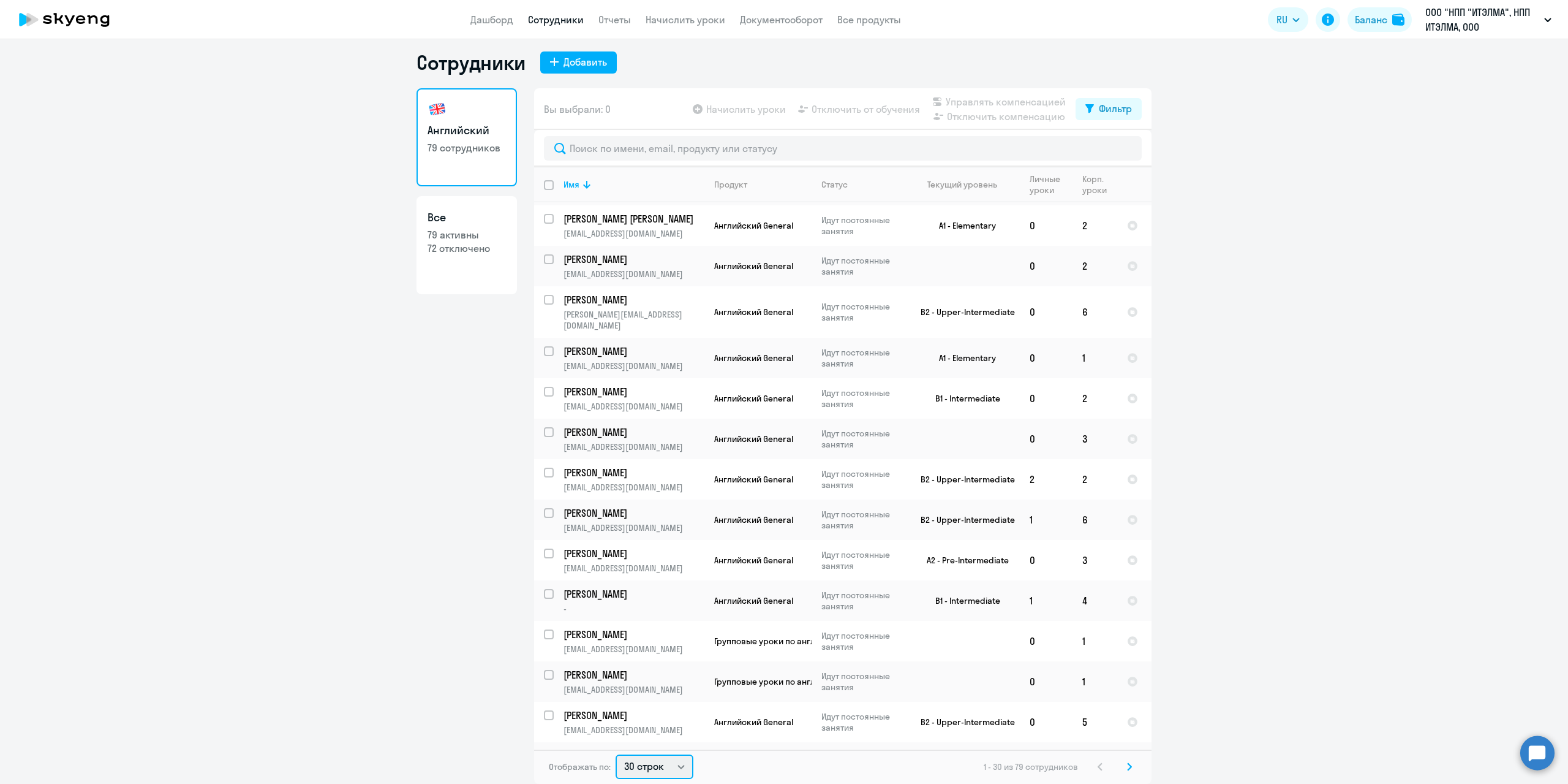
click at [670, 772] on select "30 строк 50 строк 100 строк" at bounding box center [655, 767] width 78 height 25
select select "100"
click at [616, 755] on select "30 строк 50 строк 100 строк" at bounding box center [655, 767] width 78 height 25
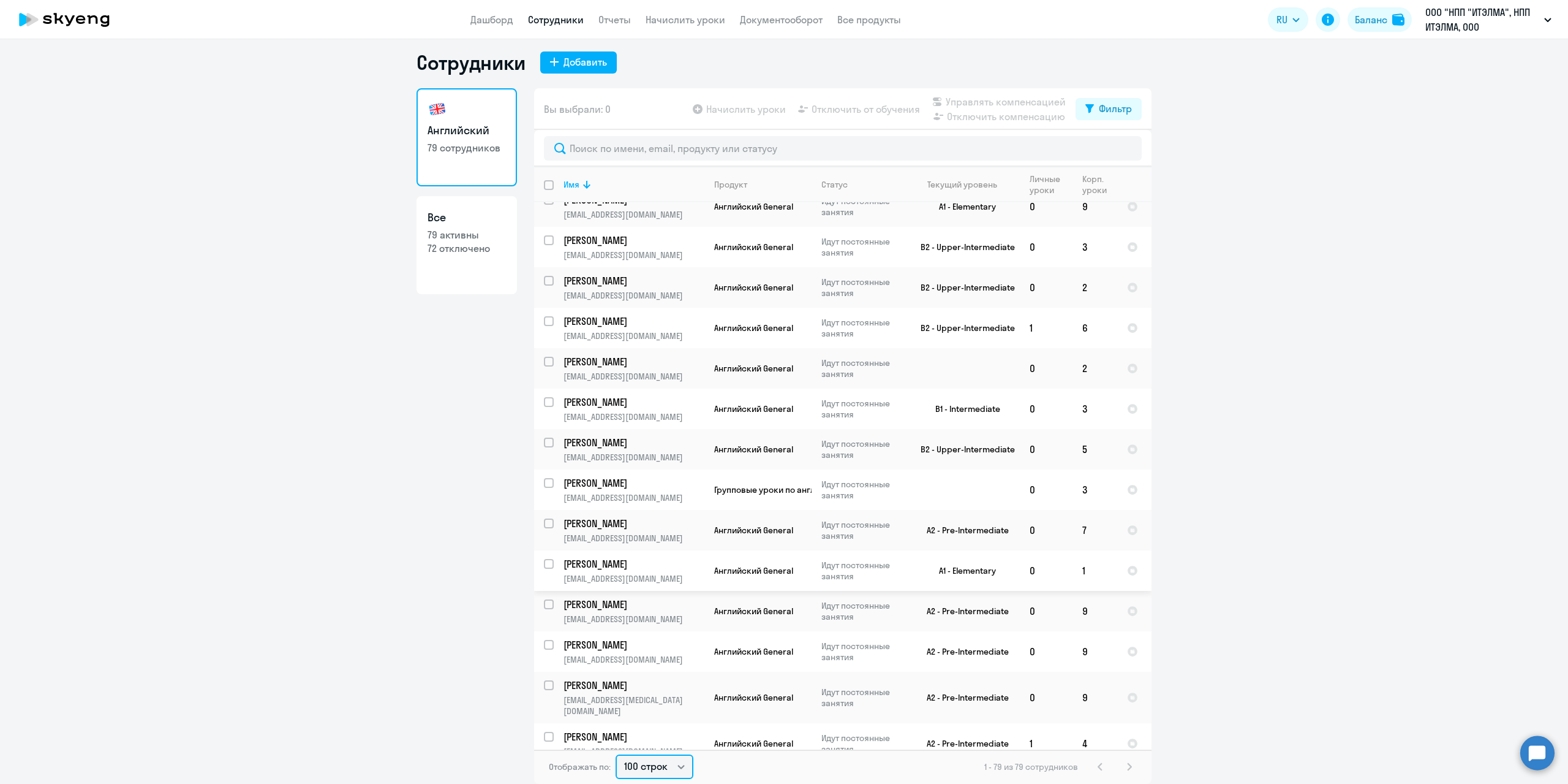
scroll to position [2648, 0]
